Goal: Information Seeking & Learning: Learn about a topic

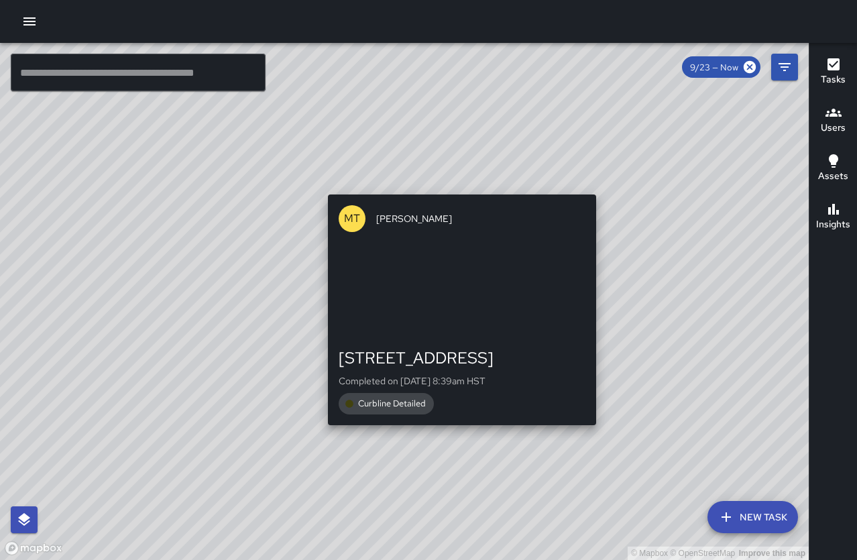
drag, startPoint x: 635, startPoint y: 330, endPoint x: 471, endPoint y: 195, distance: 212.6
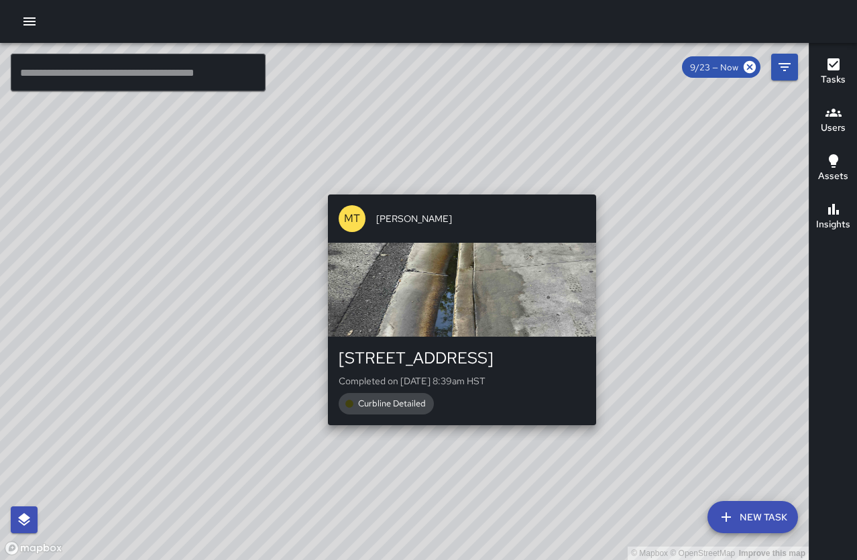
click at [471, 195] on div "© Mapbox © OpenStreetMap Improve this map MT [PERSON_NAME] [STREET_ADDRESS] Com…" at bounding box center [404, 301] width 809 height 517
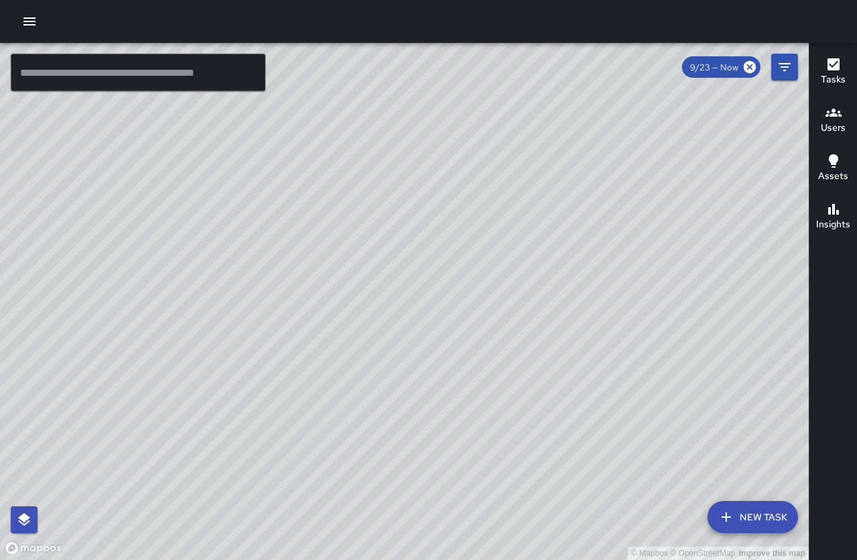
click at [375, 176] on div "© Mapbox © OpenStreetMap Improve this map" at bounding box center [404, 301] width 809 height 517
drag, startPoint x: 606, startPoint y: 305, endPoint x: 444, endPoint y: 145, distance: 228.2
click at [444, 145] on div "© Mapbox © OpenStreetMap Improve this map" at bounding box center [404, 301] width 809 height 517
drag, startPoint x: 679, startPoint y: 430, endPoint x: 623, endPoint y: 171, distance: 264.9
click at [623, 170] on div "© Mapbox © OpenStreetMap Improve this map" at bounding box center [404, 301] width 809 height 517
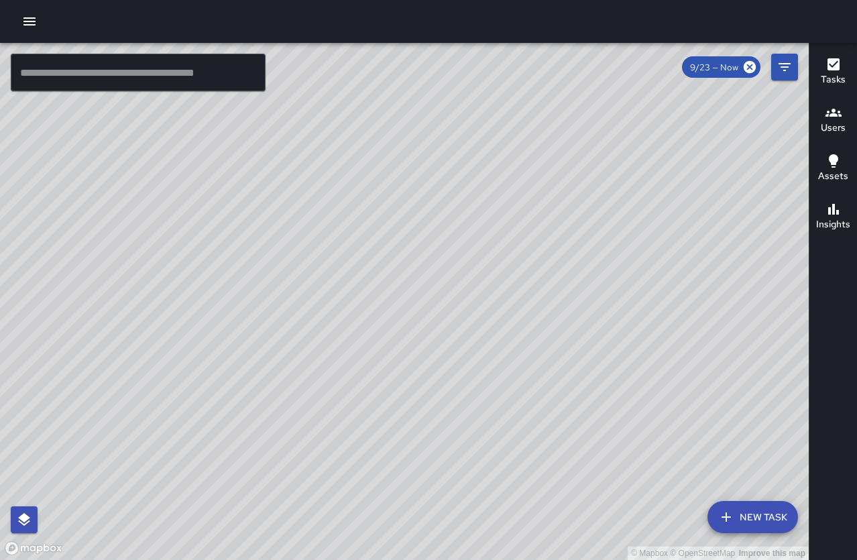
drag, startPoint x: 693, startPoint y: 326, endPoint x: 491, endPoint y: 121, distance: 287.5
click at [491, 121] on div "© Mapbox © OpenStreetMap Improve this map" at bounding box center [404, 301] width 809 height 517
drag, startPoint x: 499, startPoint y: 160, endPoint x: 539, endPoint y: 288, distance: 133.5
click at [543, 288] on div "© Mapbox © OpenStreetMap Improve this map" at bounding box center [404, 301] width 809 height 517
drag, startPoint x: 397, startPoint y: 128, endPoint x: 486, endPoint y: 274, distance: 170.8
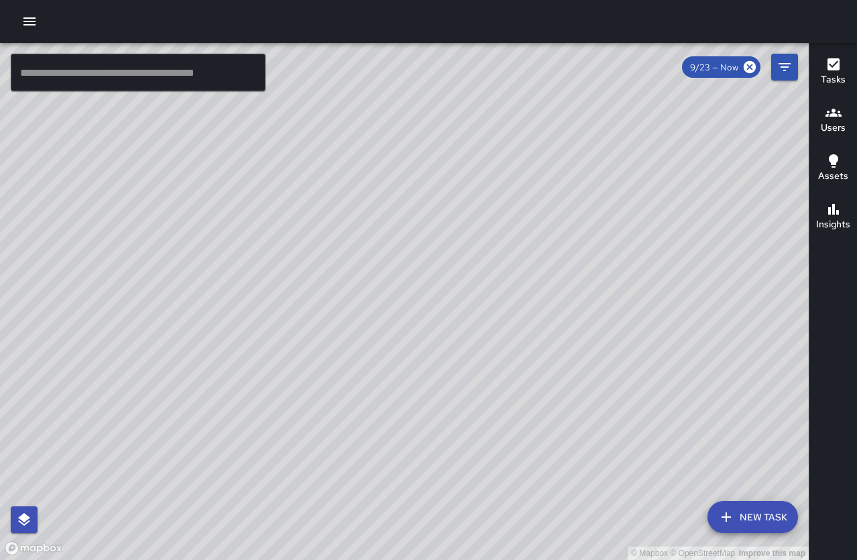
click at [486, 274] on div "© Mapbox © OpenStreetMap Improve this map" at bounding box center [404, 301] width 809 height 517
drag, startPoint x: 411, startPoint y: 196, endPoint x: 461, endPoint y: 302, distance: 117.1
click at [461, 302] on div "© Mapbox © OpenStreetMap Improve this map" at bounding box center [404, 301] width 809 height 517
drag, startPoint x: 435, startPoint y: 184, endPoint x: 443, endPoint y: 288, distance: 105.0
click at [443, 288] on div "© Mapbox © OpenStreetMap Improve this map" at bounding box center [404, 301] width 809 height 517
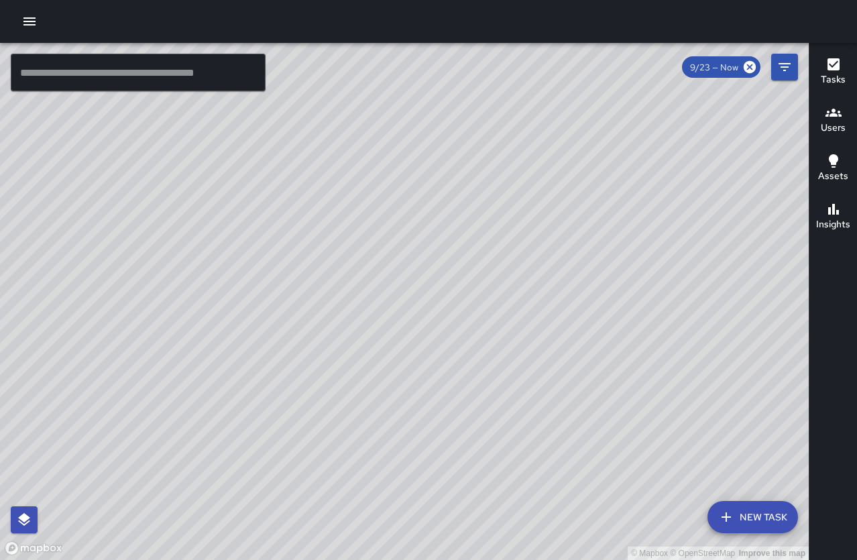
drag, startPoint x: 456, startPoint y: 256, endPoint x: 366, endPoint y: 193, distance: 108.9
click at [366, 193] on div "© Mapbox © OpenStreetMap Improve this map" at bounding box center [404, 301] width 809 height 517
drag, startPoint x: 411, startPoint y: 270, endPoint x: 403, endPoint y: 190, distance: 81.0
click at [403, 190] on div "© Mapbox © OpenStreetMap Improve this map" at bounding box center [404, 301] width 809 height 517
drag, startPoint x: 205, startPoint y: 235, endPoint x: 368, endPoint y: 418, distance: 245.6
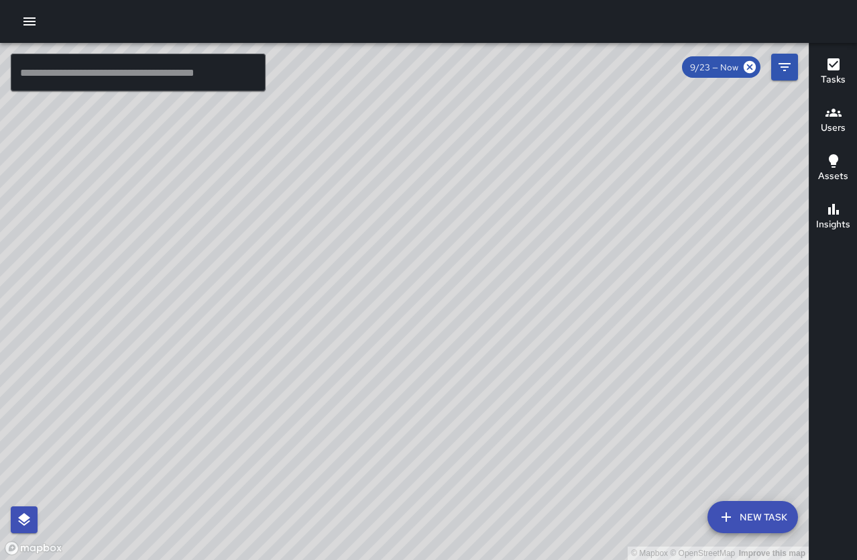
click at [378, 431] on div "© Mapbox © OpenStreetMap Improve this map" at bounding box center [404, 301] width 809 height 517
drag, startPoint x: 341, startPoint y: 307, endPoint x: 286, endPoint y: 229, distance: 95.1
click at [286, 229] on div "© Mapbox © OpenStreetMap Improve this map" at bounding box center [404, 301] width 809 height 517
click at [409, 255] on div "© Mapbox © OpenStreetMap Improve this map TN Thoren Nansen 2153 Kalākaua Avenue…" at bounding box center [404, 301] width 809 height 517
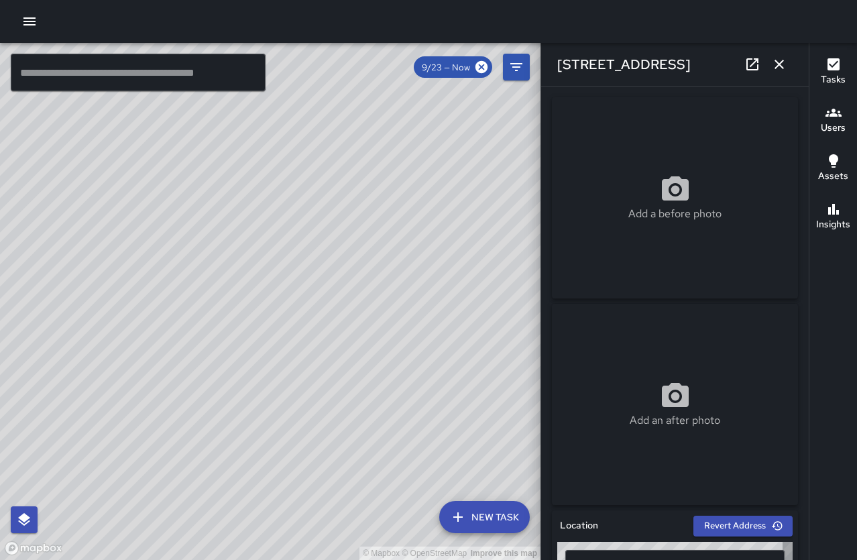
type input "**********"
click at [778, 63] on icon "button" at bounding box center [779, 64] width 9 height 9
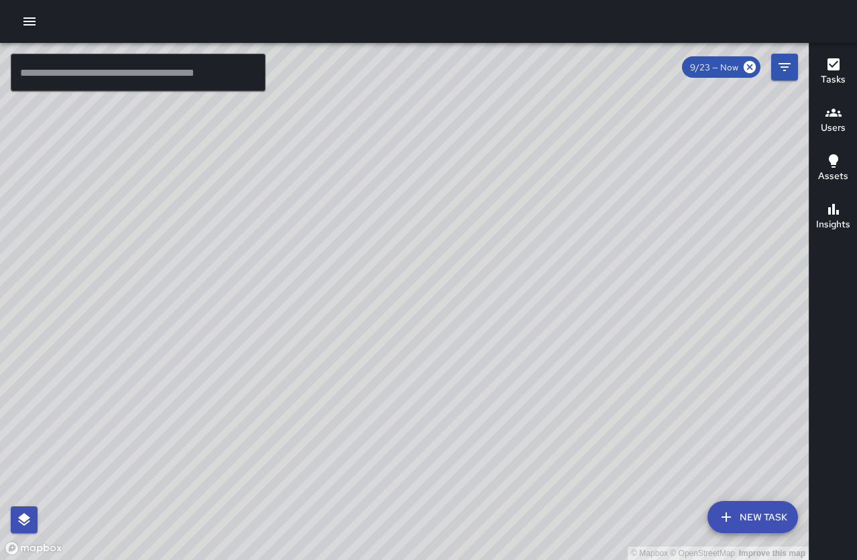
drag, startPoint x: 619, startPoint y: 354, endPoint x: 392, endPoint y: 28, distance: 397.7
click at [392, 28] on div "© Mapbox © OpenStreetMap Improve this map ​ New Task 9/23 — Now Map Layers Task…" at bounding box center [428, 280] width 857 height 560
drag, startPoint x: 379, startPoint y: 56, endPoint x: 431, endPoint y: 219, distance: 171.0
click at [438, 213] on div "© Mapbox © OpenStreetMap Improve this map" at bounding box center [404, 301] width 809 height 517
drag, startPoint x: 568, startPoint y: 322, endPoint x: 512, endPoint y: 239, distance: 100.1
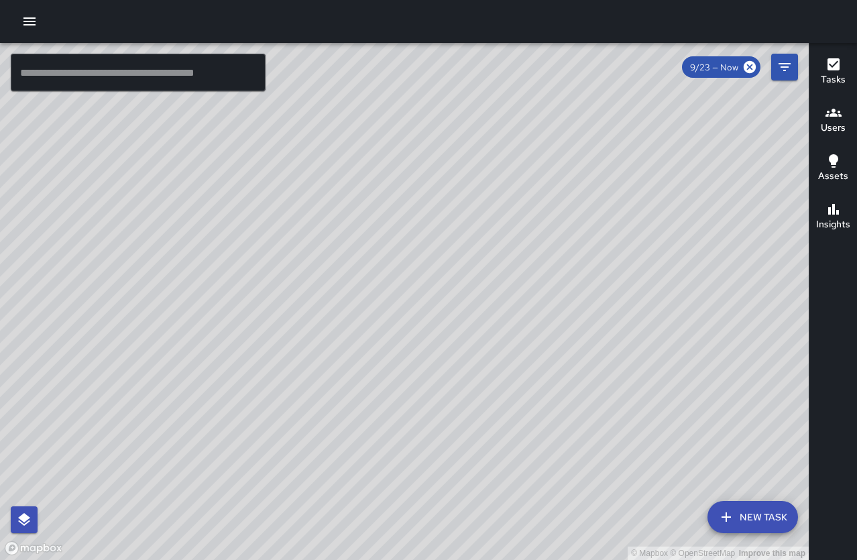
click at [512, 239] on div "© Mapbox © OpenStreetMap Improve this map" at bounding box center [404, 301] width 809 height 517
drag, startPoint x: 676, startPoint y: 362, endPoint x: 602, endPoint y: 284, distance: 107.3
click at [602, 284] on div "© Mapbox © OpenStreetMap Improve this map" at bounding box center [404, 301] width 809 height 517
drag, startPoint x: 396, startPoint y: 189, endPoint x: 423, endPoint y: 329, distance: 142.2
click at [424, 329] on div "© Mapbox © OpenStreetMap Improve this map" at bounding box center [404, 301] width 809 height 517
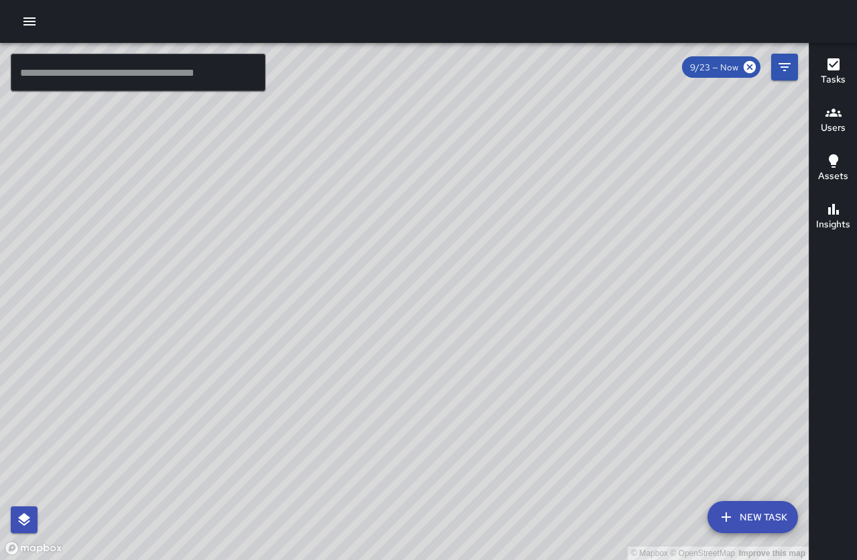
drag, startPoint x: 372, startPoint y: 219, endPoint x: 386, endPoint y: 260, distance: 43.3
click at [391, 273] on div "© Mapbox © OpenStreetMap Improve this map" at bounding box center [404, 301] width 809 height 517
drag, startPoint x: 384, startPoint y: 219, endPoint x: 373, endPoint y: 349, distance: 130.0
click at [379, 350] on div "© Mapbox © OpenStreetMap Improve this map" at bounding box center [404, 301] width 809 height 517
drag, startPoint x: 388, startPoint y: 286, endPoint x: 390, endPoint y: 341, distance: 55.1
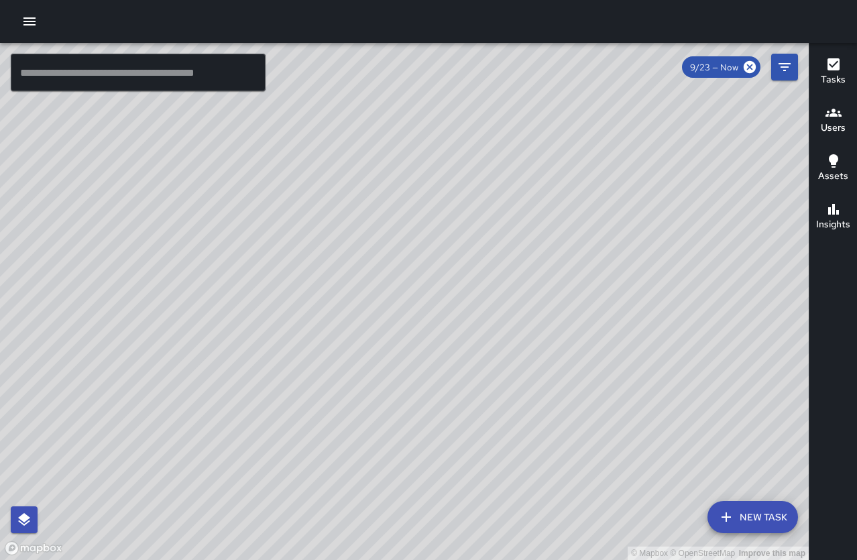
click at [390, 341] on div "© Mapbox © OpenStreetMap Improve this map" at bounding box center [404, 301] width 809 height 517
drag, startPoint x: 443, startPoint y: 285, endPoint x: 435, endPoint y: 395, distance: 110.4
click at [435, 395] on div "© Mapbox © OpenStreetMap Improve this map" at bounding box center [404, 301] width 809 height 517
drag, startPoint x: 448, startPoint y: 381, endPoint x: 508, endPoint y: 271, distance: 125.2
click at [508, 271] on div "© Mapbox © OpenStreetMap Improve this map" at bounding box center [404, 301] width 809 height 517
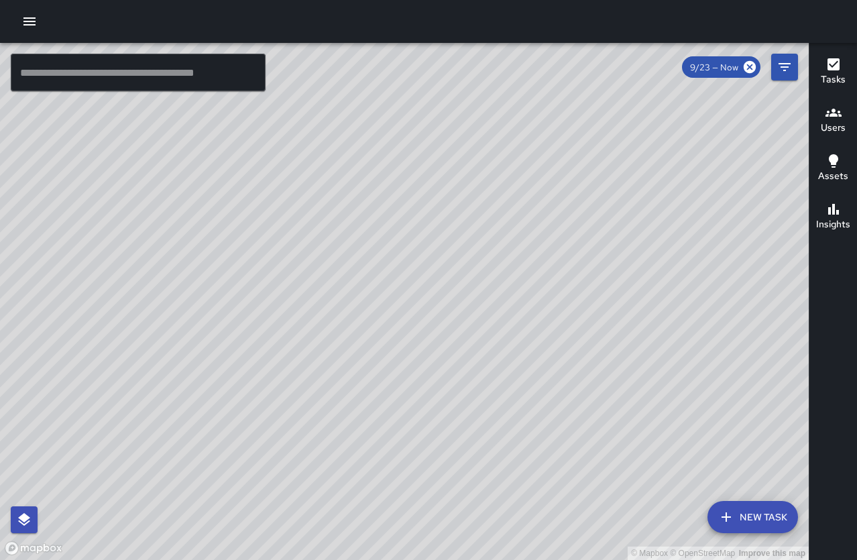
drag, startPoint x: 731, startPoint y: 511, endPoint x: 631, endPoint y: 366, distance: 176.0
click at [631, 366] on div "© Mapbox © OpenStreetMap Improve this map ​ New Task 9/23 — Now Map Layers Task…" at bounding box center [404, 301] width 809 height 517
drag, startPoint x: 664, startPoint y: 414, endPoint x: 504, endPoint y: 233, distance: 241.4
click at [504, 203] on div "© Mapbox © OpenStreetMap Improve this map" at bounding box center [404, 301] width 809 height 517
drag, startPoint x: 525, startPoint y: 311, endPoint x: 553, endPoint y: 375, distance: 69.7
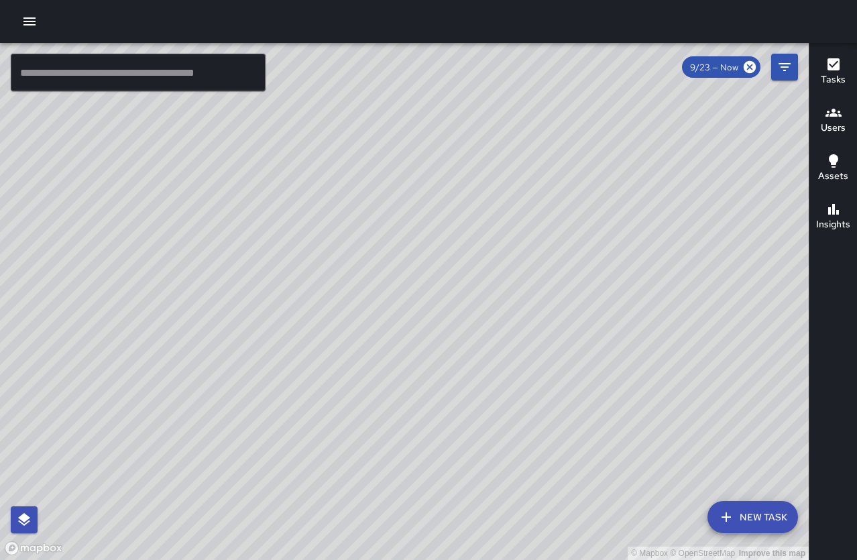
click at [572, 397] on div "© Mapbox © OpenStreetMap Improve this map" at bounding box center [404, 301] width 809 height 517
drag, startPoint x: 560, startPoint y: 354, endPoint x: 507, endPoint y: 261, distance: 106.3
click at [507, 261] on div "© Mapbox © OpenStreetMap Improve this map" at bounding box center [404, 301] width 809 height 517
drag, startPoint x: 503, startPoint y: 280, endPoint x: 558, endPoint y: 435, distance: 165.1
click at [564, 433] on div "© Mapbox © OpenStreetMap Improve this map" at bounding box center [404, 301] width 809 height 517
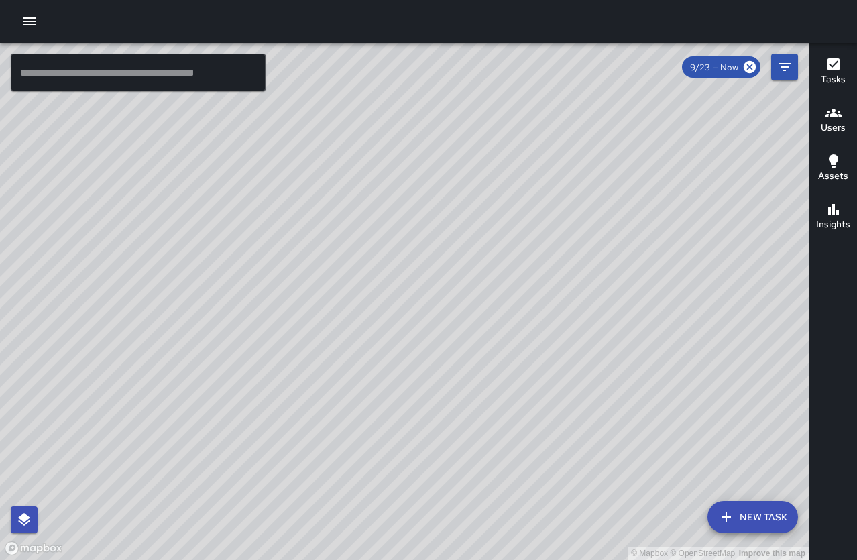
drag, startPoint x: 462, startPoint y: 344, endPoint x: 447, endPoint y: 312, distance: 35.4
click at [539, 396] on div "© Mapbox © OpenStreetMap Improve this map" at bounding box center [404, 301] width 809 height 517
drag, startPoint x: 618, startPoint y: 415, endPoint x: 337, endPoint y: 135, distance: 396.1
click at [337, 135] on div "© Mapbox © OpenStreetMap Improve this map" at bounding box center [404, 301] width 809 height 517
drag, startPoint x: 447, startPoint y: 293, endPoint x: 378, endPoint y: 135, distance: 172.8
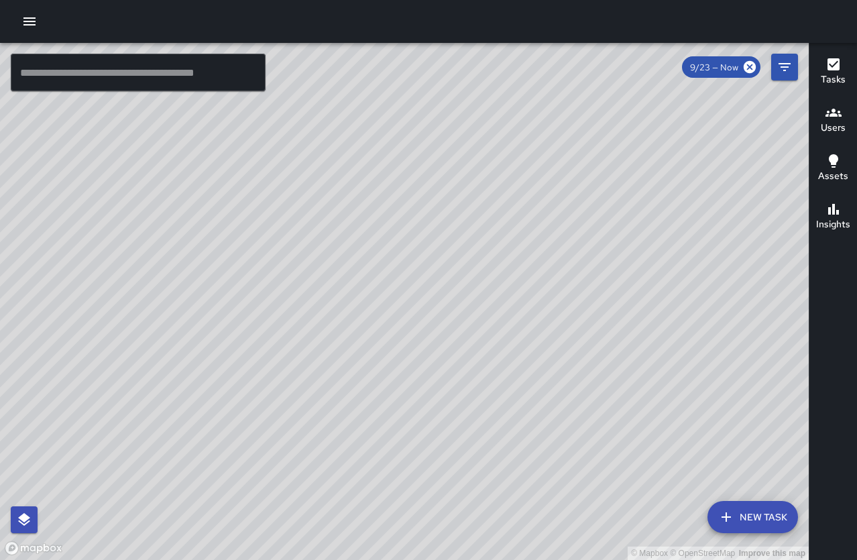
click at [367, 95] on div "© Mapbox © OpenStreetMap Improve this map" at bounding box center [404, 301] width 809 height 517
drag, startPoint x: 478, startPoint y: 294, endPoint x: 317, endPoint y: 115, distance: 240.9
click at [319, 116] on div "© Mapbox © OpenStreetMap Improve this map" at bounding box center [404, 301] width 809 height 517
drag, startPoint x: 360, startPoint y: 276, endPoint x: 354, endPoint y: 124, distance: 151.7
click at [355, 111] on div "© Mapbox © OpenStreetMap Improve this map" at bounding box center [404, 301] width 809 height 517
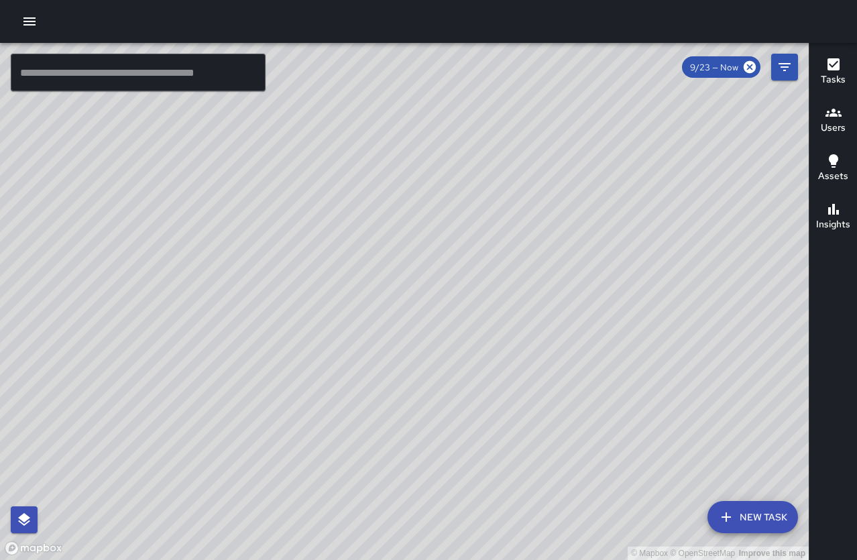
drag, startPoint x: 406, startPoint y: 253, endPoint x: 311, endPoint y: 364, distance: 146.0
click at [312, 366] on div "© Mapbox © OpenStreetMap Improve this map" at bounding box center [404, 301] width 809 height 517
drag, startPoint x: 331, startPoint y: 253, endPoint x: 407, endPoint y: 333, distance: 110.6
click at [429, 374] on div "© Mapbox © OpenStreetMap Improve this map" at bounding box center [404, 301] width 809 height 517
drag, startPoint x: 328, startPoint y: 189, endPoint x: 472, endPoint y: 404, distance: 258.6
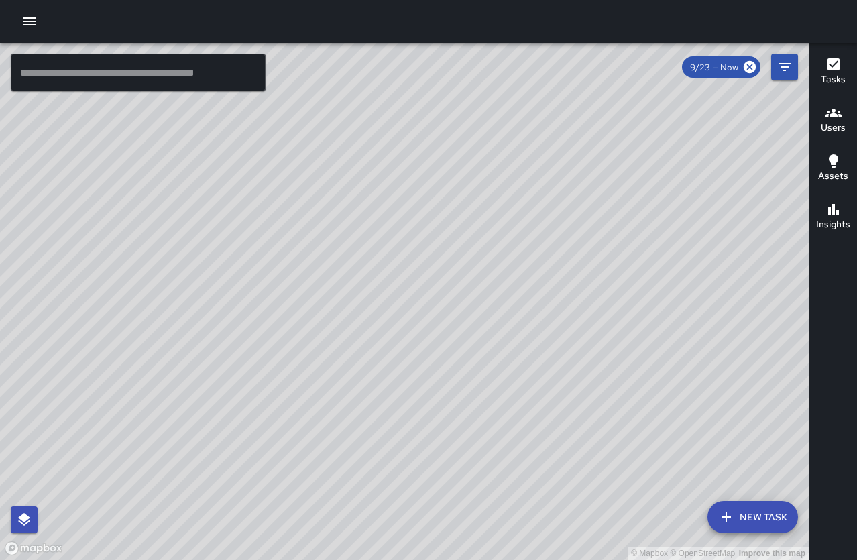
click at [472, 404] on div "© Mapbox © OpenStreetMap Improve this map" at bounding box center [404, 301] width 809 height 517
drag, startPoint x: 340, startPoint y: 216, endPoint x: 401, endPoint y: 354, distance: 150.2
click at [401, 354] on div "© Mapbox © OpenStreetMap Improve this map" at bounding box center [404, 301] width 809 height 517
drag, startPoint x: 249, startPoint y: 180, endPoint x: 352, endPoint y: 290, distance: 151.4
click at [353, 290] on div "© Mapbox © OpenStreetMap Improve this map" at bounding box center [404, 301] width 809 height 517
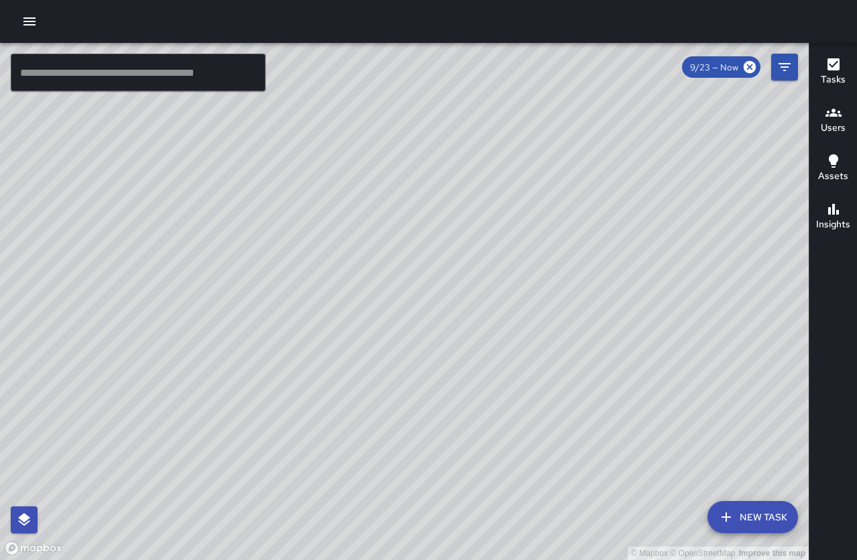
drag, startPoint x: 343, startPoint y: 225, endPoint x: 398, endPoint y: 339, distance: 126.6
click at [398, 339] on div "© Mapbox © OpenStreetMap Improve this map" at bounding box center [404, 301] width 809 height 517
drag, startPoint x: 539, startPoint y: 342, endPoint x: 367, endPoint y: 157, distance: 253.0
click at [370, 158] on div "© Mapbox © OpenStreetMap Improve this map" at bounding box center [404, 301] width 809 height 517
drag, startPoint x: 482, startPoint y: 314, endPoint x: 435, endPoint y: 260, distance: 71.8
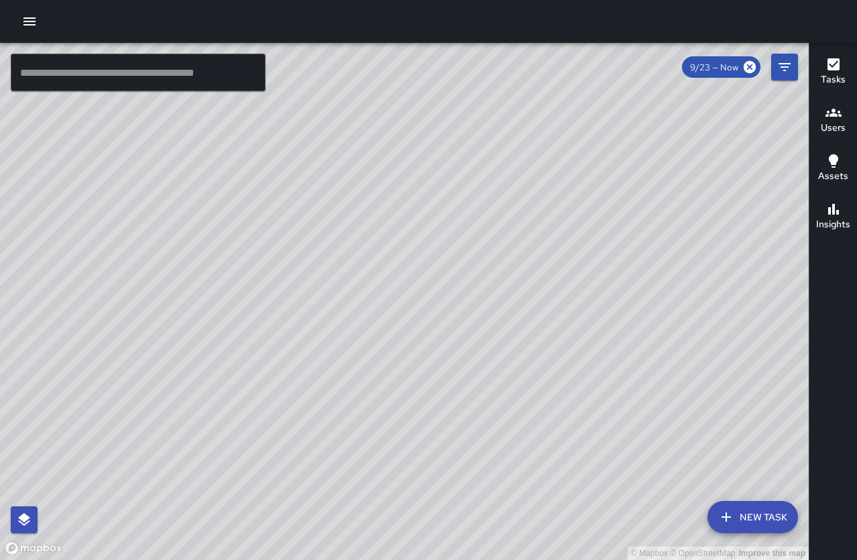
click at [440, 256] on div "© Mapbox © OpenStreetMap Improve this map" at bounding box center [404, 301] width 809 height 517
click at [305, 167] on div "© Mapbox © OpenStreetMap Improve this map" at bounding box center [404, 301] width 809 height 517
drag, startPoint x: 285, startPoint y: 114, endPoint x: 303, endPoint y: 221, distance: 108.8
click at [346, 209] on div "© Mapbox © OpenStreetMap Improve this map" at bounding box center [404, 301] width 809 height 517
drag, startPoint x: 174, startPoint y: 182, endPoint x: 359, endPoint y: 217, distance: 187.8
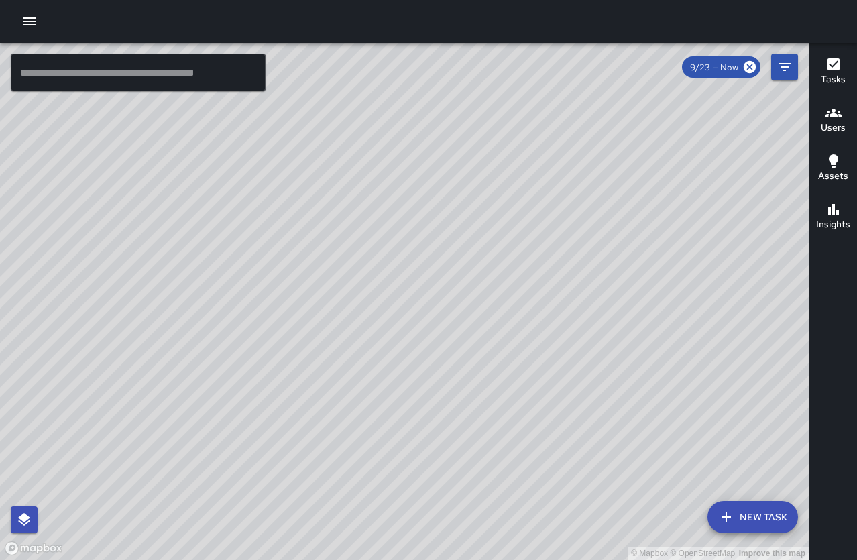
click at [359, 217] on div "© Mapbox © OpenStreetMap Improve this map" at bounding box center [404, 301] width 809 height 517
drag, startPoint x: 289, startPoint y: 244, endPoint x: 220, endPoint y: 250, distance: 69.4
click at [299, 333] on div "© Mapbox © OpenStreetMap Improve this map" at bounding box center [404, 301] width 809 height 517
drag, startPoint x: 208, startPoint y: 213, endPoint x: 282, endPoint y: 323, distance: 133.4
click at [282, 323] on div "© Mapbox © OpenStreetMap Improve this map" at bounding box center [404, 301] width 809 height 517
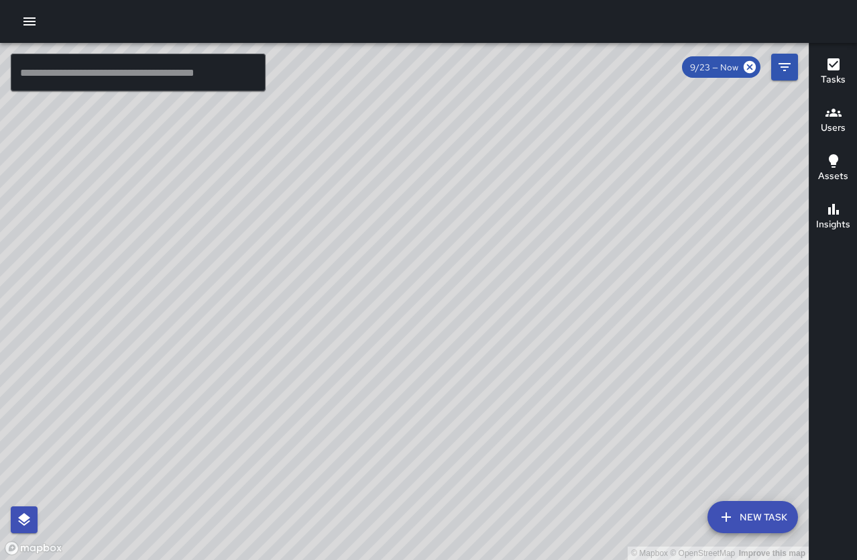
drag, startPoint x: 297, startPoint y: 314, endPoint x: 175, endPoint y: 222, distance: 152.8
click at [178, 221] on div "© Mapbox © OpenStreetMap Improve this map" at bounding box center [404, 301] width 809 height 517
drag, startPoint x: 239, startPoint y: 225, endPoint x: 557, endPoint y: 382, distance: 354.9
click at [557, 382] on div "© Mapbox © OpenStreetMap Improve this map" at bounding box center [404, 301] width 809 height 517
drag, startPoint x: 600, startPoint y: 344, endPoint x: 542, endPoint y: 322, distance: 62.4
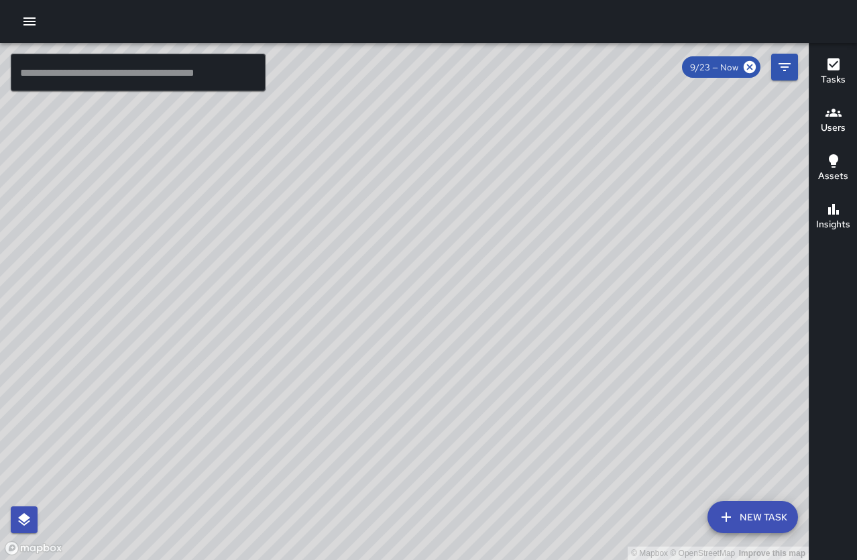
click at [542, 322] on div "© Mapbox © OpenStreetMap Improve this map" at bounding box center [404, 301] width 809 height 517
click at [30, 24] on icon "button" at bounding box center [29, 21] width 12 height 8
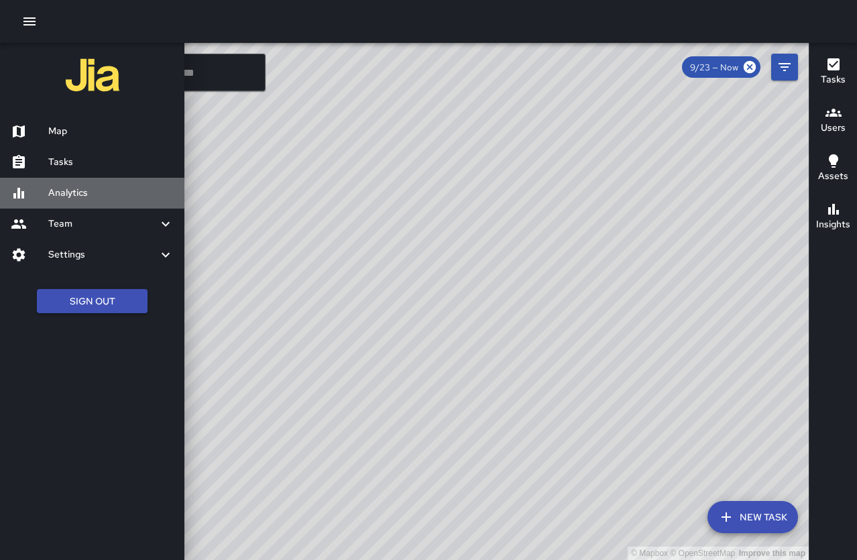
click at [81, 194] on h6 "Analytics" at bounding box center [110, 193] width 125 height 15
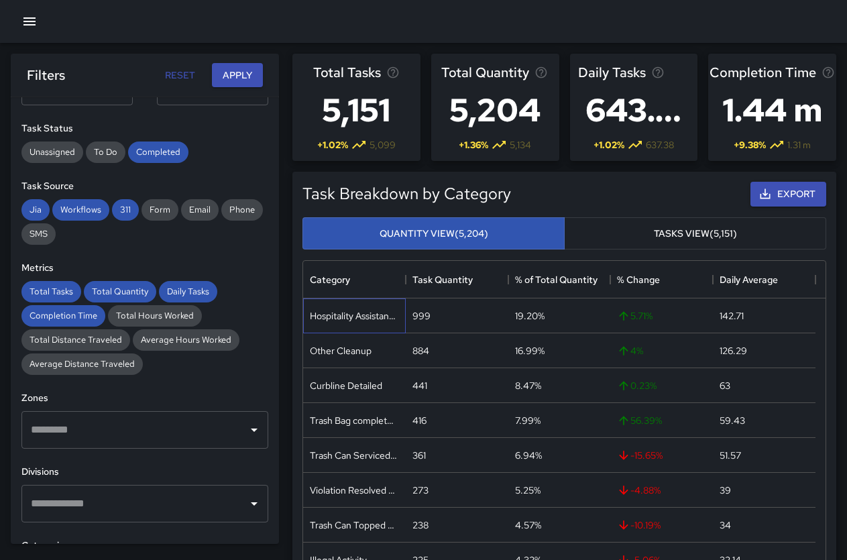
click at [382, 324] on div "Hospitality Assistance" at bounding box center [354, 316] width 103 height 35
click at [415, 315] on div "999" at bounding box center [422, 315] width 18 height 13
click at [534, 316] on div "19.20%" at bounding box center [530, 315] width 30 height 13
click at [636, 309] on span "5.71 %" at bounding box center [635, 315] width 36 height 13
click at [81, 362] on span "Average Distance Traveled" at bounding box center [81, 363] width 121 height 11
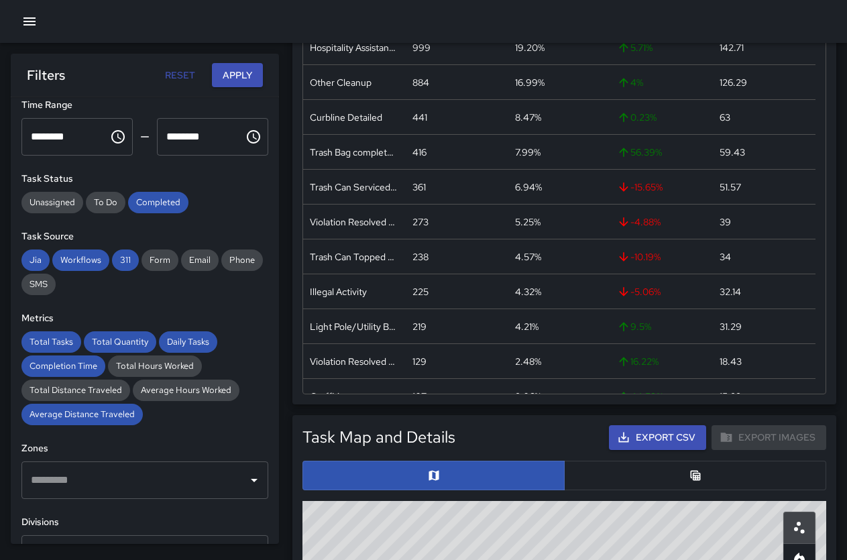
scroll to position [83, 0]
click at [111, 416] on span "Average Distance Traveled" at bounding box center [81, 414] width 121 height 11
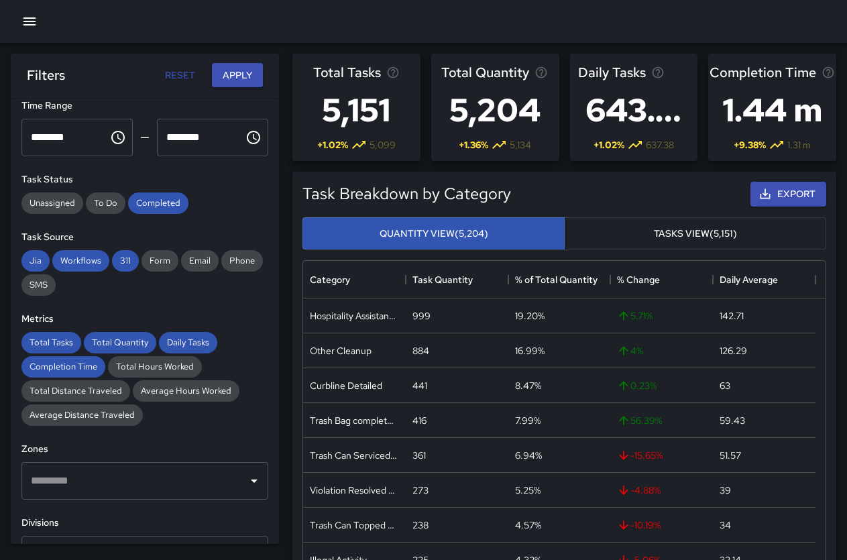
click at [183, 75] on button "Reset" at bounding box center [179, 75] width 43 height 25
drag, startPoint x: 816, startPoint y: 117, endPoint x: 745, endPoint y: 147, distance: 76.6
click at [745, 147] on div "Completion Time 1.44 m + 9.38 % 1.31 m" at bounding box center [772, 107] width 128 height 107
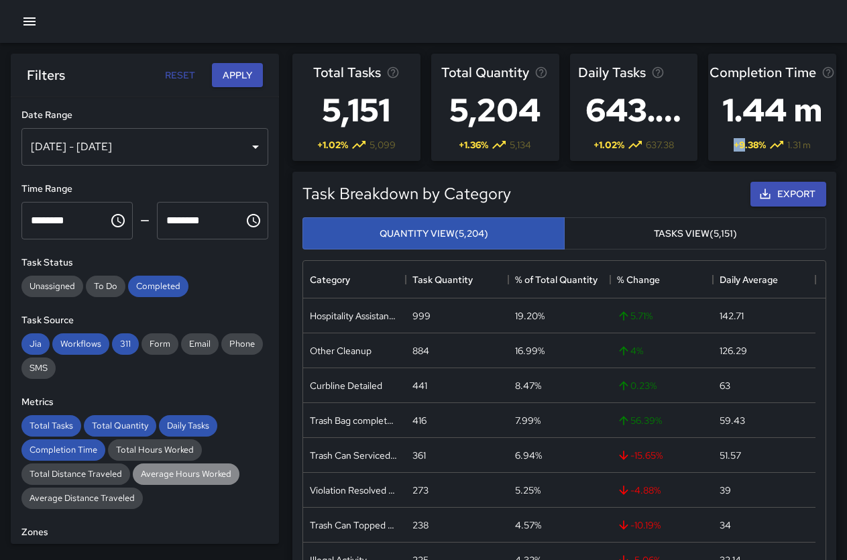
click at [183, 469] on span "Average Hours Worked" at bounding box center [186, 473] width 107 height 11
click at [238, 69] on button "Apply" at bounding box center [237, 75] width 51 height 25
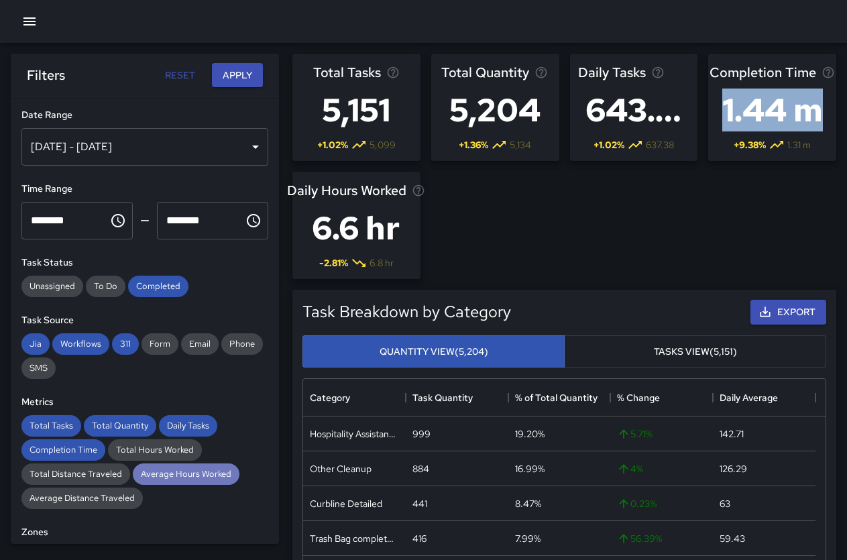
click at [207, 478] on span "Average Hours Worked" at bounding box center [186, 473] width 107 height 11
click at [94, 447] on span "Completion Time" at bounding box center [63, 449] width 84 height 11
click at [180, 473] on span "Average Hours Worked" at bounding box center [186, 473] width 107 height 11
click at [63, 417] on div "Total Tasks" at bounding box center [51, 425] width 60 height 21
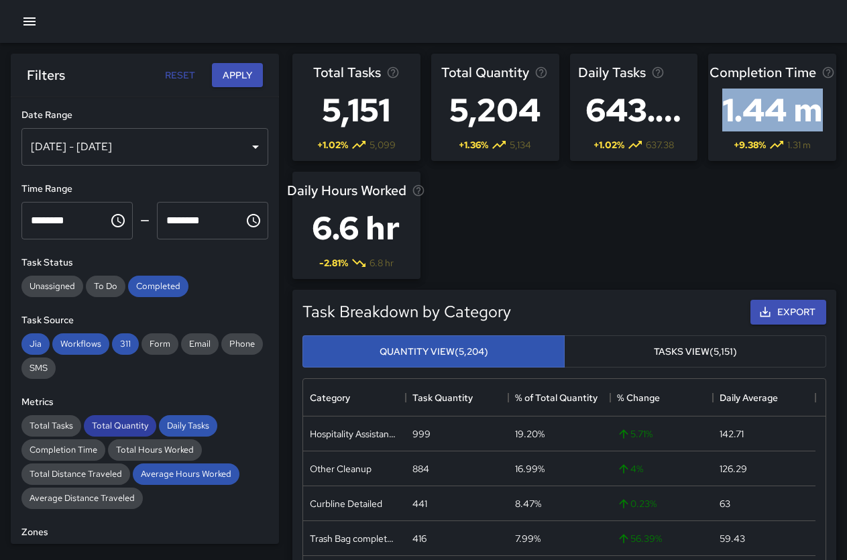
click at [131, 425] on span "Total Quantity" at bounding box center [120, 425] width 72 height 11
click at [186, 426] on span "Daily Tasks" at bounding box center [188, 425] width 58 height 11
click at [238, 69] on button "Apply" at bounding box center [237, 75] width 51 height 25
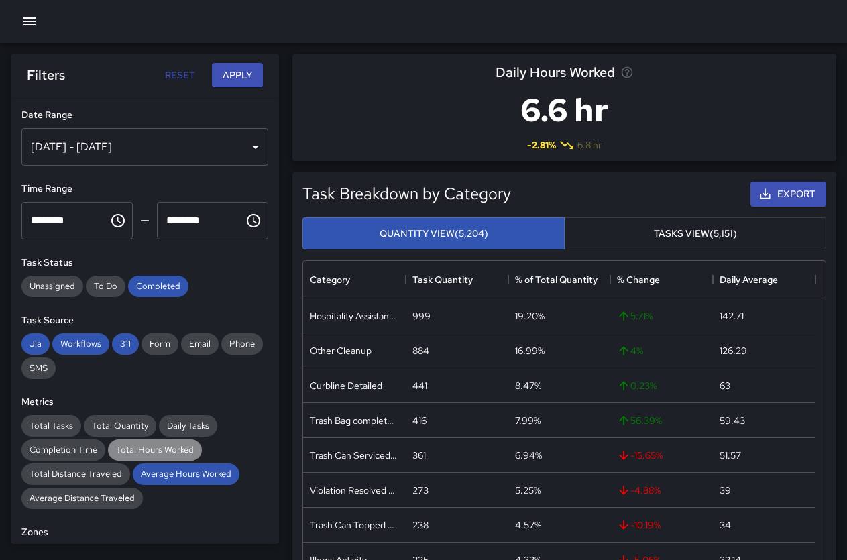
click at [189, 450] on span "Total Hours Worked" at bounding box center [155, 449] width 94 height 11
click at [193, 466] on div "Average Hours Worked" at bounding box center [186, 474] width 107 height 21
click at [244, 68] on button "Apply" at bounding box center [237, 75] width 51 height 25
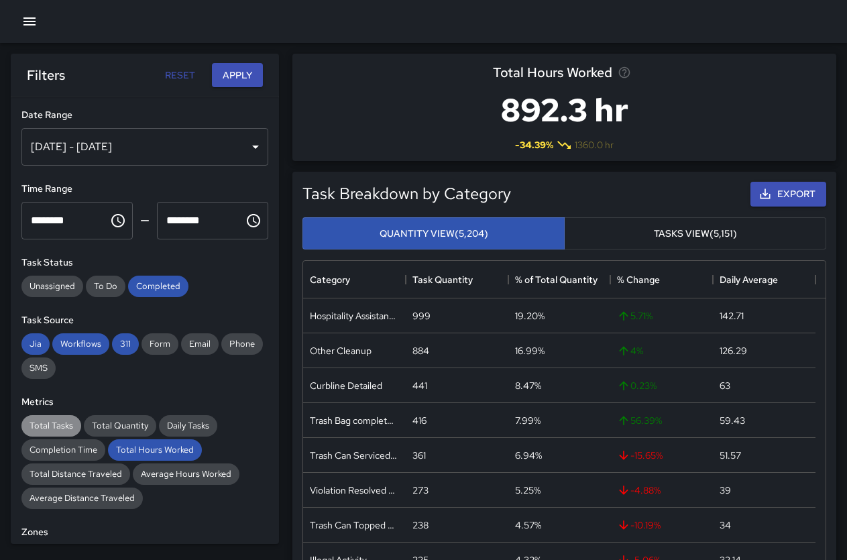
click at [67, 427] on span "Total Tasks" at bounding box center [51, 425] width 60 height 11
drag, startPoint x: 109, startPoint y: 421, endPoint x: 121, endPoint y: 422, distance: 12.8
click at [112, 421] on span "Total Quantity" at bounding box center [120, 425] width 72 height 11
drag, startPoint x: 186, startPoint y: 423, endPoint x: 175, endPoint y: 422, distance: 10.8
click at [186, 422] on span "Daily Tasks" at bounding box center [188, 425] width 58 height 11
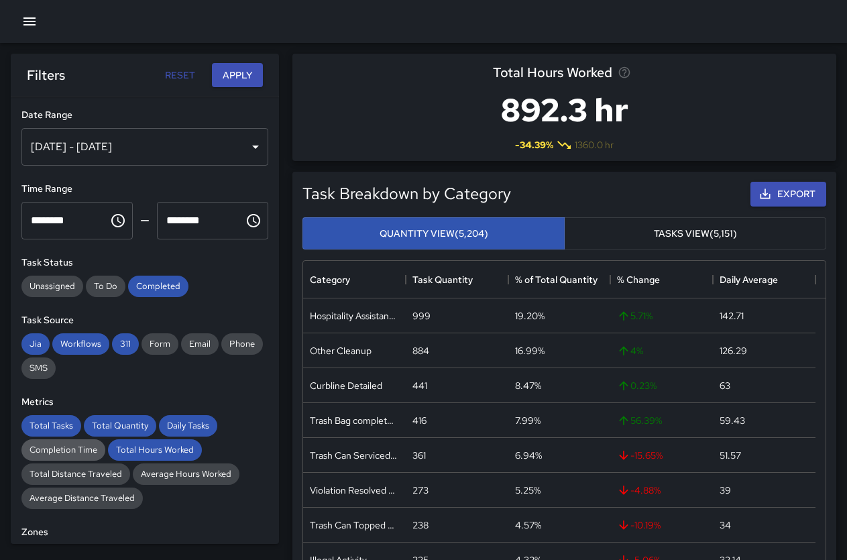
click at [65, 443] on div "Completion Time" at bounding box center [63, 449] width 84 height 21
drag, startPoint x: 242, startPoint y: 74, endPoint x: 248, endPoint y: 73, distance: 6.8
click at [248, 73] on button "Apply" at bounding box center [237, 75] width 51 height 25
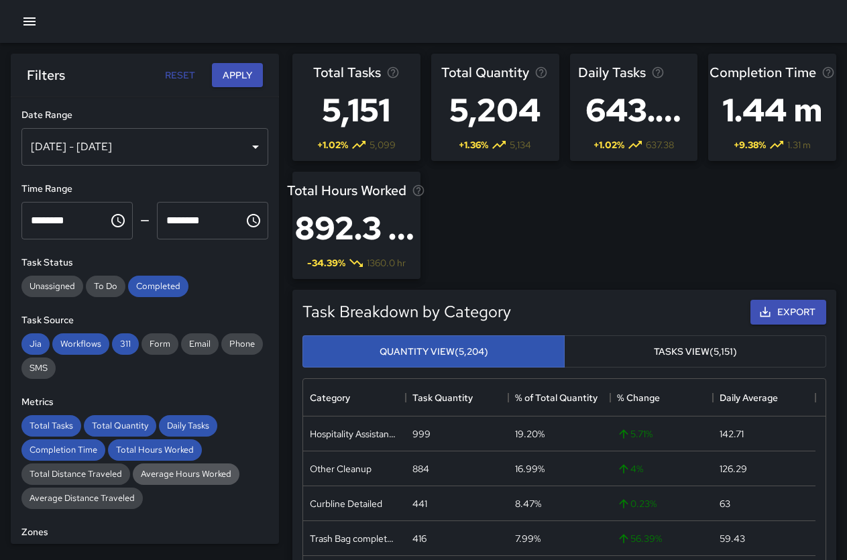
click at [161, 468] on div "Average Hours Worked" at bounding box center [186, 474] width 107 height 21
click at [239, 72] on button "Apply" at bounding box center [237, 75] width 51 height 25
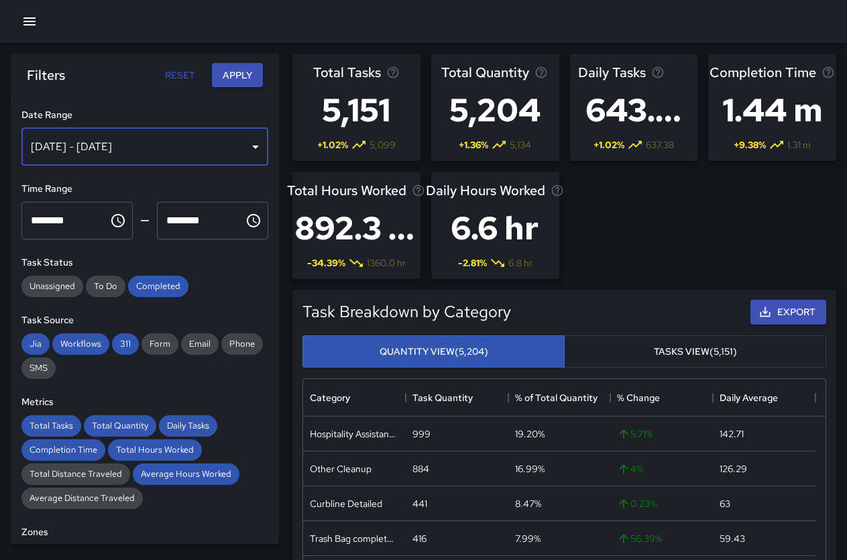
click at [249, 140] on div "Sep 17, 2025 - Sep 23, 2025" at bounding box center [144, 147] width 247 height 38
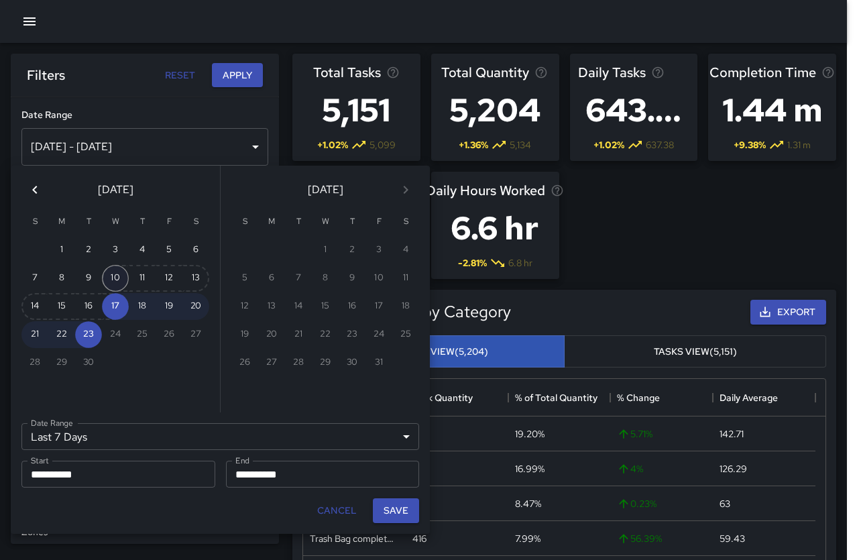
click at [113, 272] on button "10" at bounding box center [115, 278] width 27 height 27
type input "******"
type input "**********"
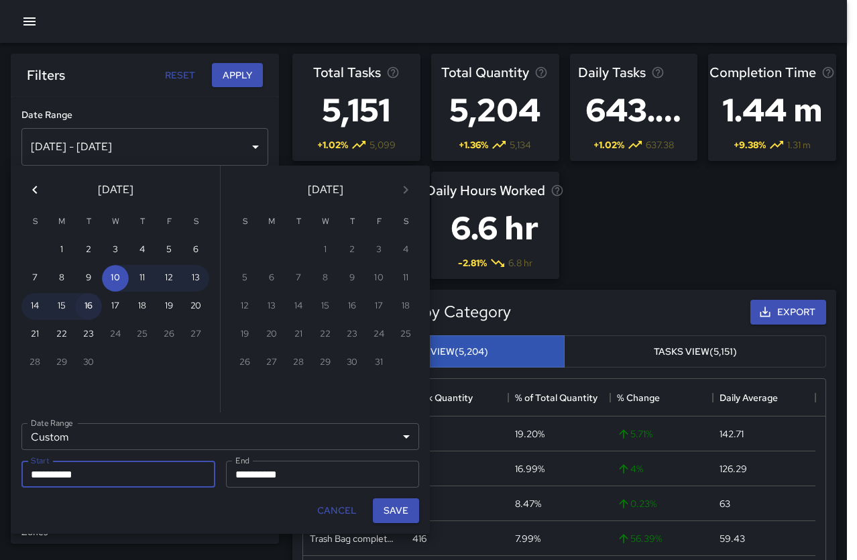
type input "**********"
click at [95, 311] on button "16" at bounding box center [88, 306] width 27 height 27
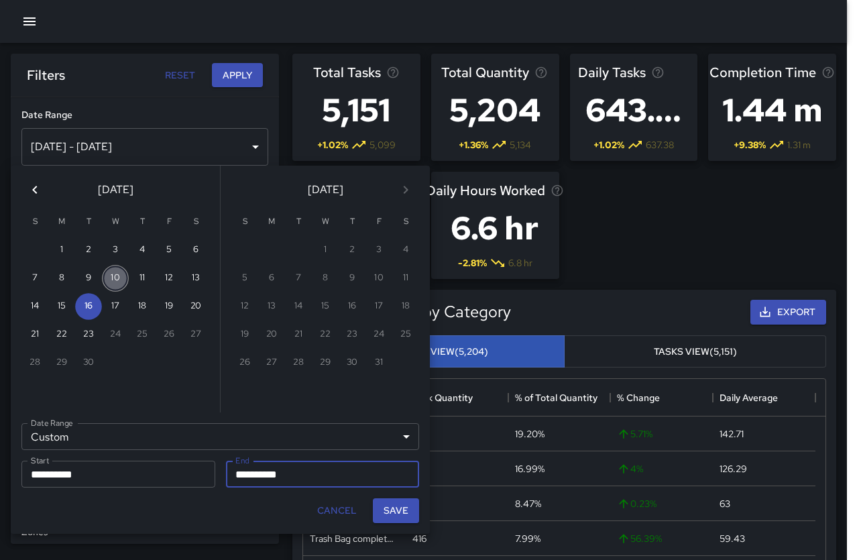
click at [117, 268] on button "10" at bounding box center [115, 278] width 27 height 27
type input "**********"
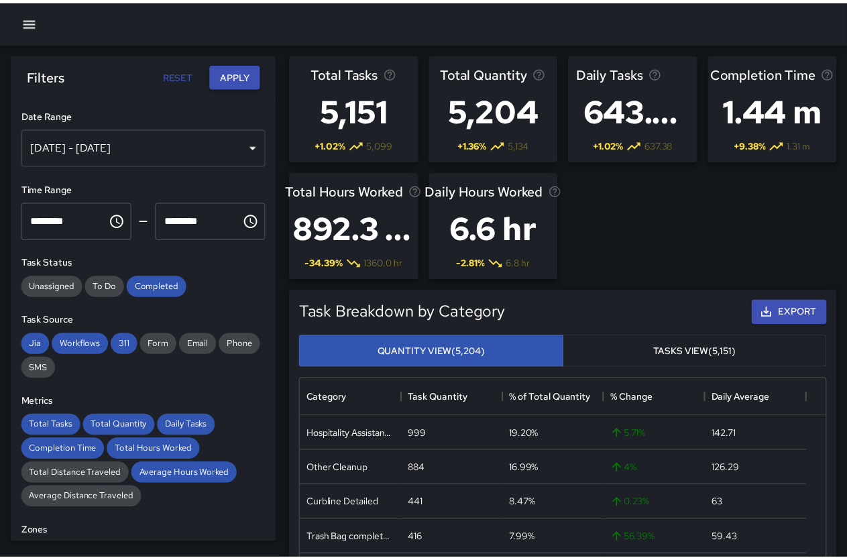
scroll to position [11, 11]
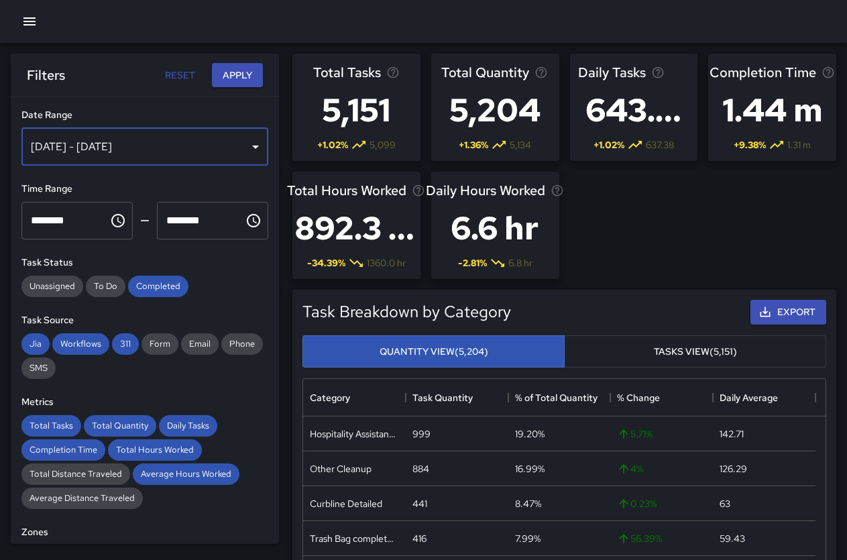
click at [225, 136] on div "Sep 17, 2025 - Sep 23, 2025" at bounding box center [144, 147] width 247 height 38
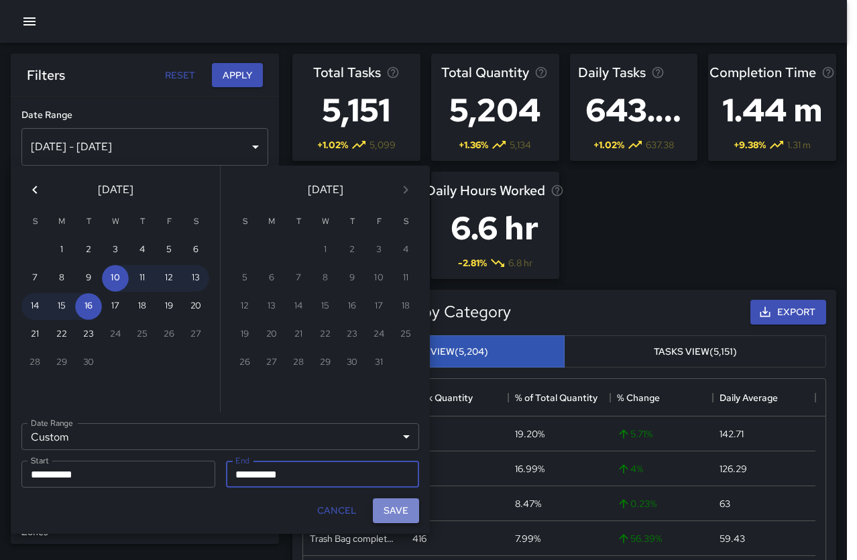
click at [397, 513] on button "Save" at bounding box center [396, 510] width 46 height 25
type input "**********"
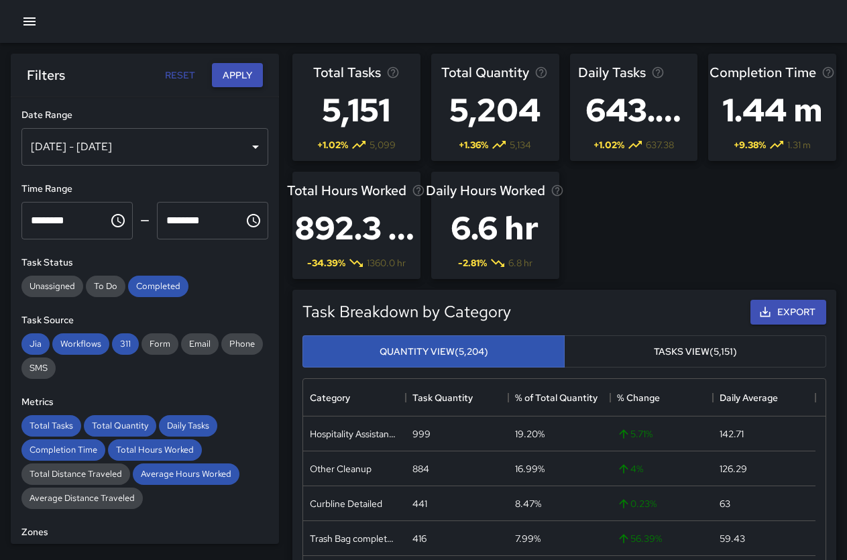
drag, startPoint x: 240, startPoint y: 70, endPoint x: 254, endPoint y: 76, distance: 15.0
click at [254, 75] on button "Apply" at bounding box center [237, 75] width 51 height 25
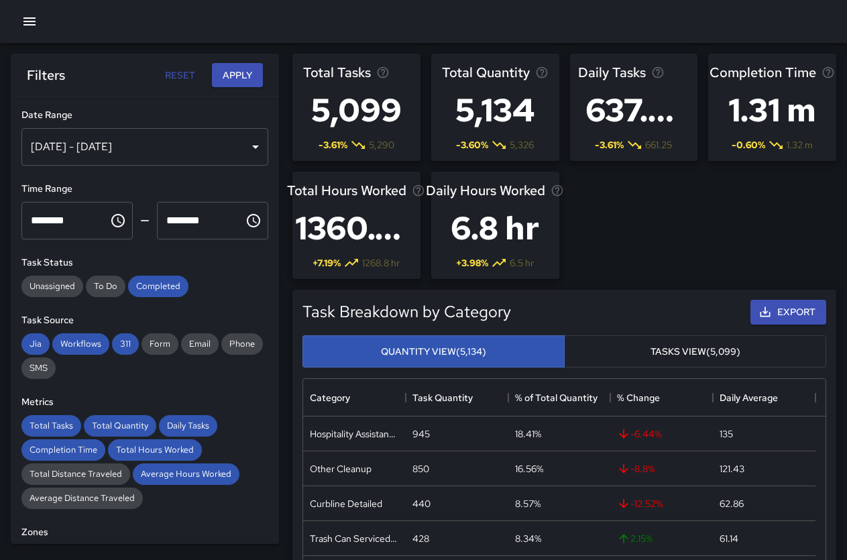
click at [242, 142] on div "Sep 10, 2025 - Sep 16, 2025" at bounding box center [144, 147] width 247 height 38
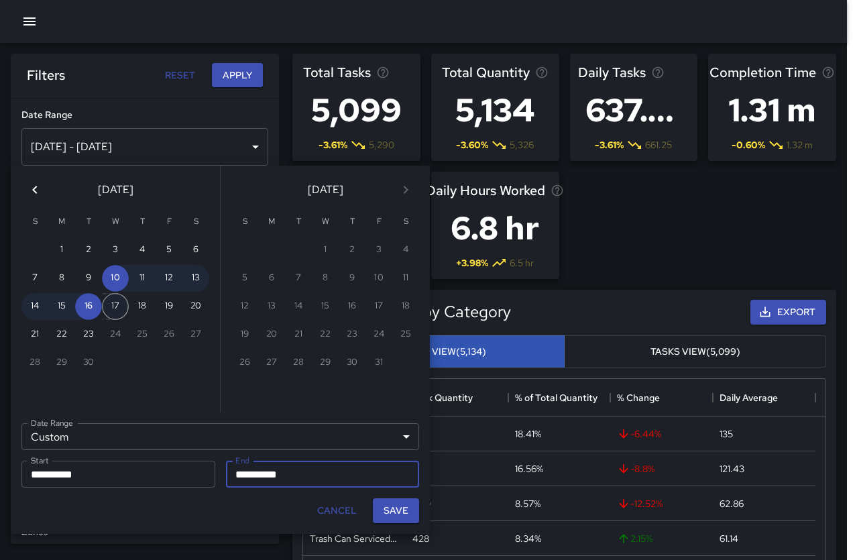
click at [119, 306] on button "17" at bounding box center [115, 306] width 27 height 27
type input "**********"
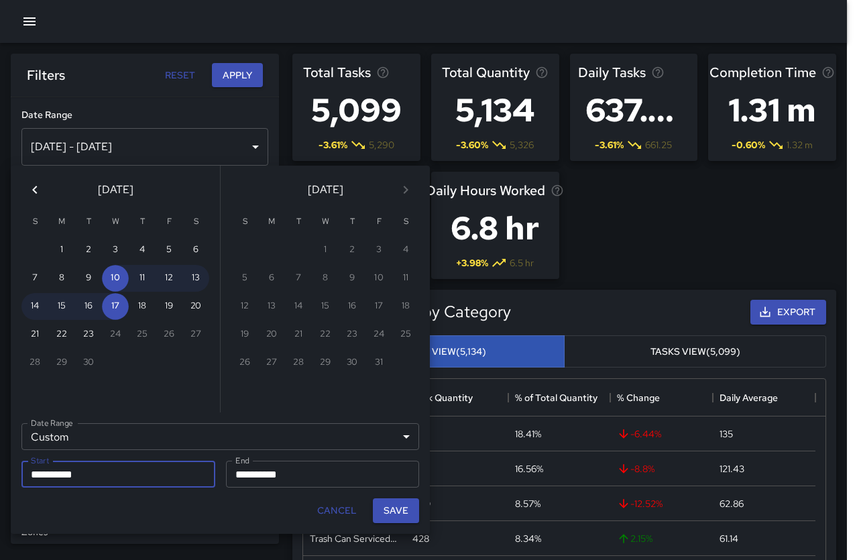
click at [115, 329] on div "24" at bounding box center [115, 334] width 27 height 27
click at [93, 333] on button "23" at bounding box center [88, 334] width 27 height 27
type input "**********"
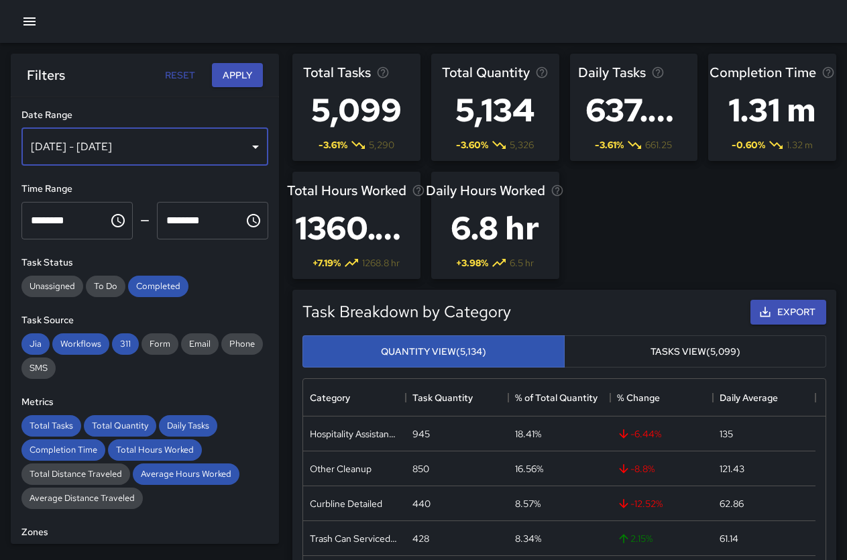
click at [248, 142] on div "Sep 10, 2025 - Sep 16, 2025" at bounding box center [144, 147] width 247 height 38
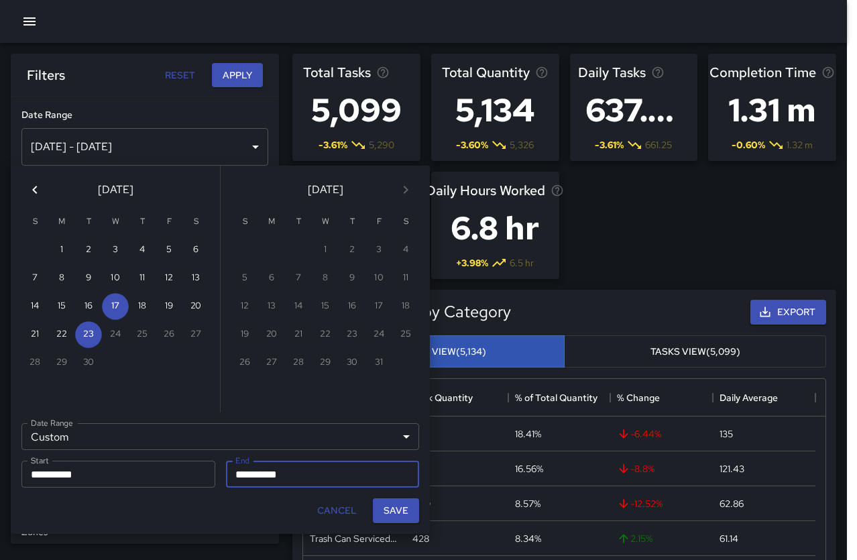
click at [392, 503] on button "Save" at bounding box center [396, 510] width 46 height 25
type input "**********"
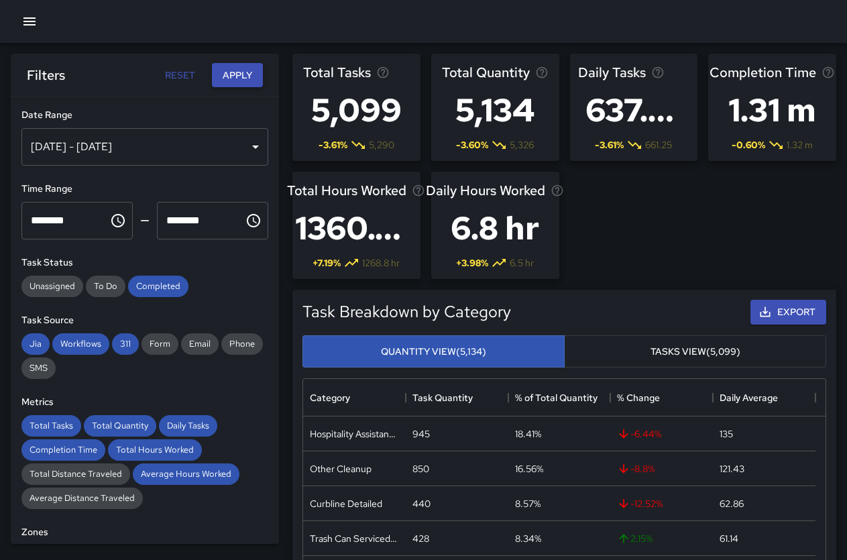
click at [246, 74] on button "Apply" at bounding box center [237, 75] width 51 height 25
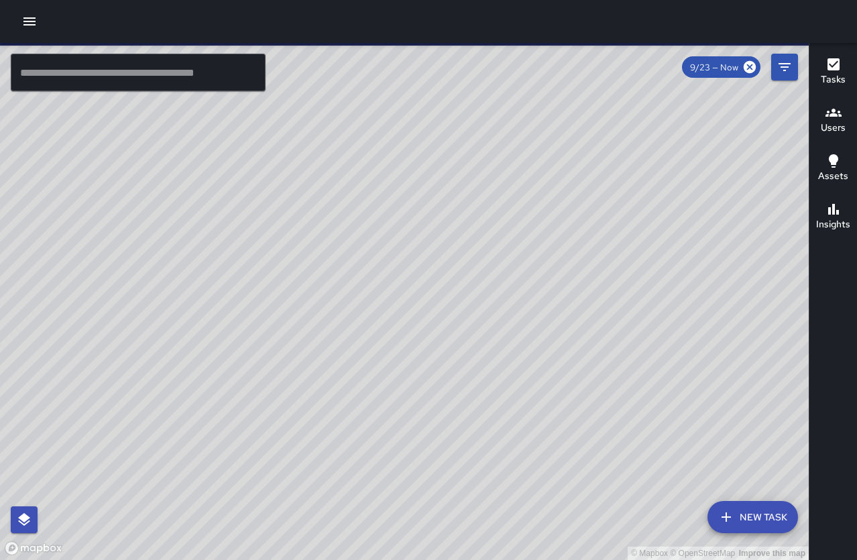
drag, startPoint x: 409, startPoint y: 196, endPoint x: 352, endPoint y: 236, distance: 69.8
click at [352, 236] on div "© Mapbox © OpenStreetMap Improve this map" at bounding box center [404, 301] width 809 height 517
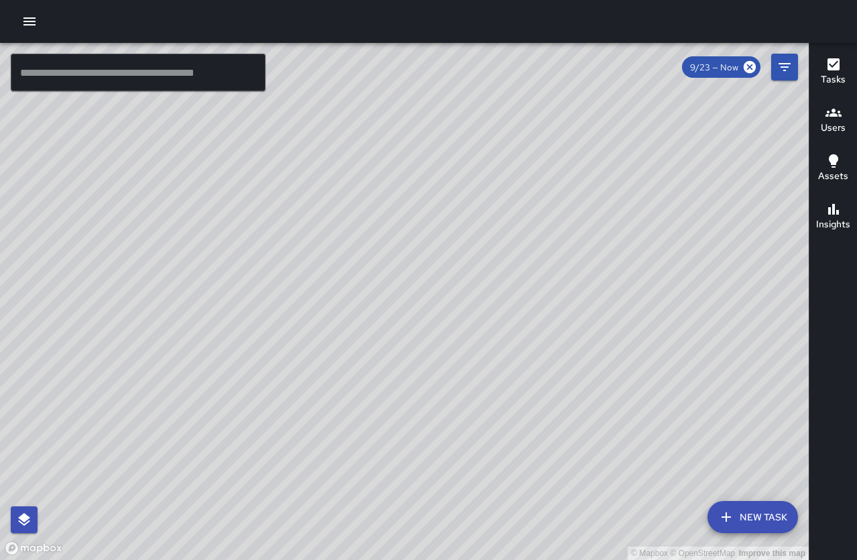
drag, startPoint x: 663, startPoint y: 329, endPoint x: 267, endPoint y: -39, distance: 540.7
click at [267, 0] on html "© Mapbox © OpenStreetMap Improve this map ​ New Task 9/23 — Now Map Layers Task…" at bounding box center [428, 280] width 857 height 560
drag, startPoint x: 348, startPoint y: 135, endPoint x: 437, endPoint y: 215, distance: 120.2
click at [437, 215] on div "© Mapbox © OpenStreetMap Improve this map" at bounding box center [404, 301] width 809 height 517
drag, startPoint x: 252, startPoint y: 131, endPoint x: 378, endPoint y: 237, distance: 164.2
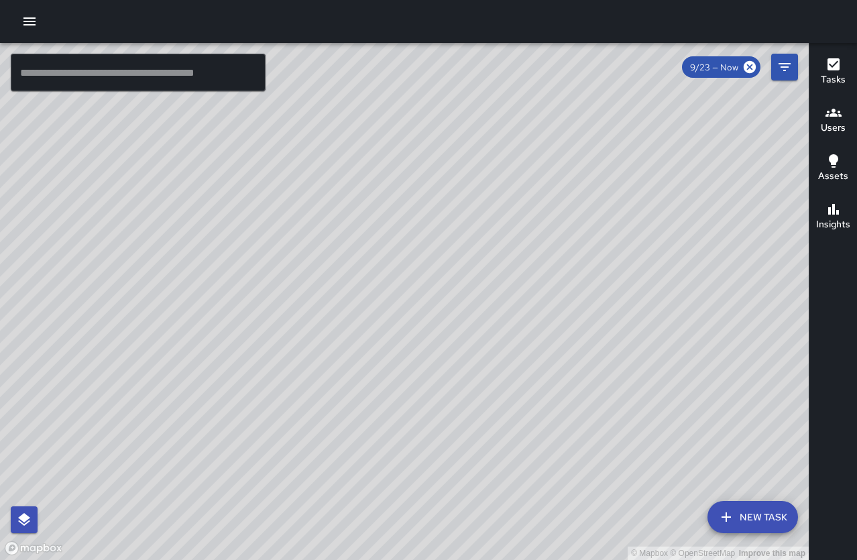
click at [378, 237] on div "© Mapbox © OpenStreetMap Improve this map" at bounding box center [404, 301] width 809 height 517
drag, startPoint x: 321, startPoint y: 139, endPoint x: 435, endPoint y: 311, distance: 206.7
click at [435, 311] on div "© Mapbox © OpenStreetMap Improve this map" at bounding box center [404, 301] width 809 height 517
drag, startPoint x: 327, startPoint y: 172, endPoint x: 293, endPoint y: 266, distance: 99.3
click at [293, 266] on div "© Mapbox © OpenStreetMap Improve this map" at bounding box center [404, 301] width 809 height 517
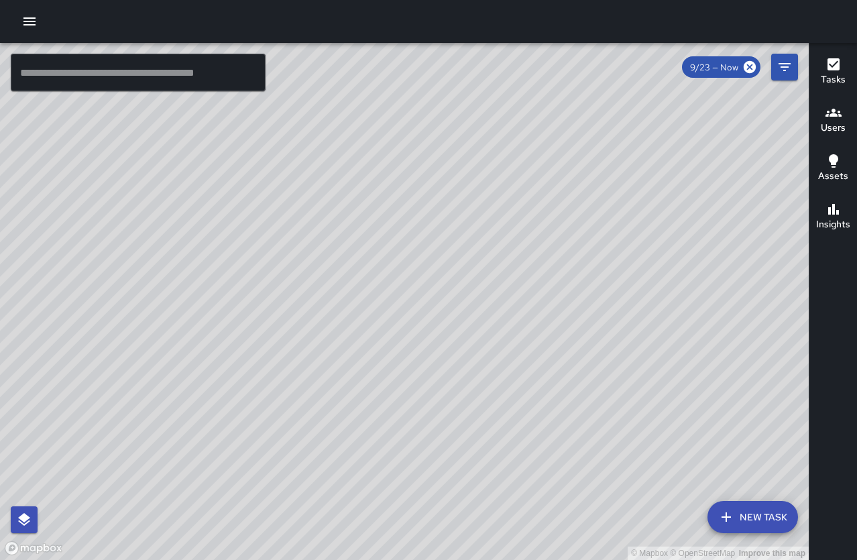
drag, startPoint x: 158, startPoint y: 327, endPoint x: 138, endPoint y: 286, distance: 45.0
click at [140, 284] on div "© Mapbox © OpenStreetMap Improve this map" at bounding box center [404, 301] width 809 height 517
drag, startPoint x: 278, startPoint y: 382, endPoint x: 187, endPoint y: 200, distance: 204.0
click at [187, 198] on div "© Mapbox © OpenStreetMap Improve this map" at bounding box center [404, 301] width 809 height 517
drag, startPoint x: 293, startPoint y: 362, endPoint x: 215, endPoint y: 191, distance: 187.9
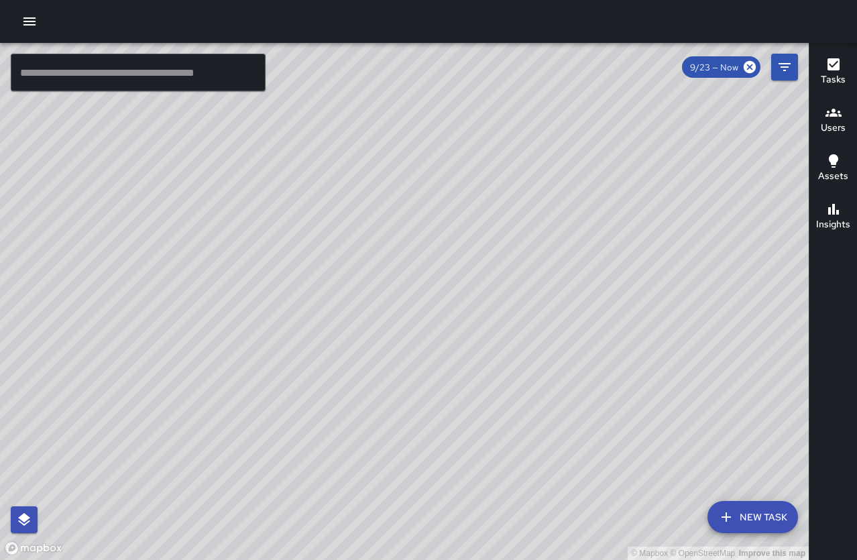
click at [217, 183] on div "© Mapbox © OpenStreetMap Improve this map" at bounding box center [404, 301] width 809 height 517
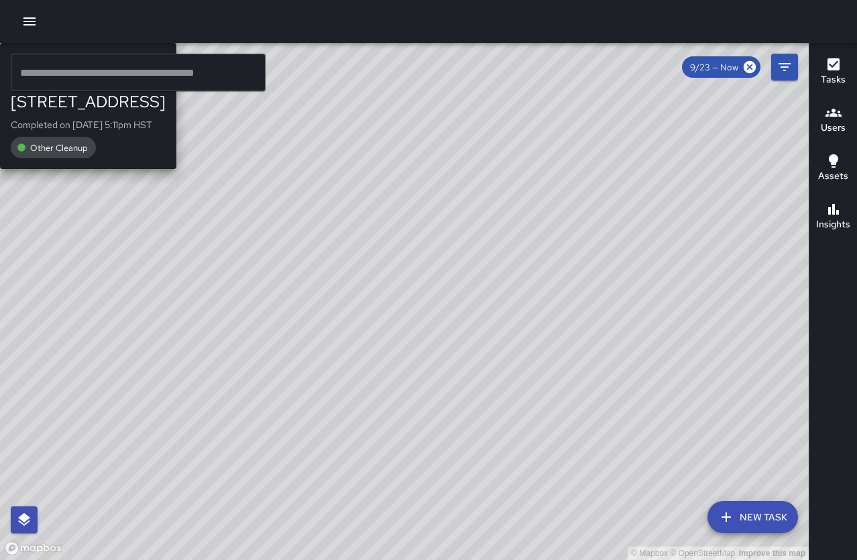
click at [147, 509] on div "© Mapbox © OpenStreetMap Improve this map ZA [PERSON_NAME] [STREET_ADDRESS] Com…" at bounding box center [404, 301] width 809 height 517
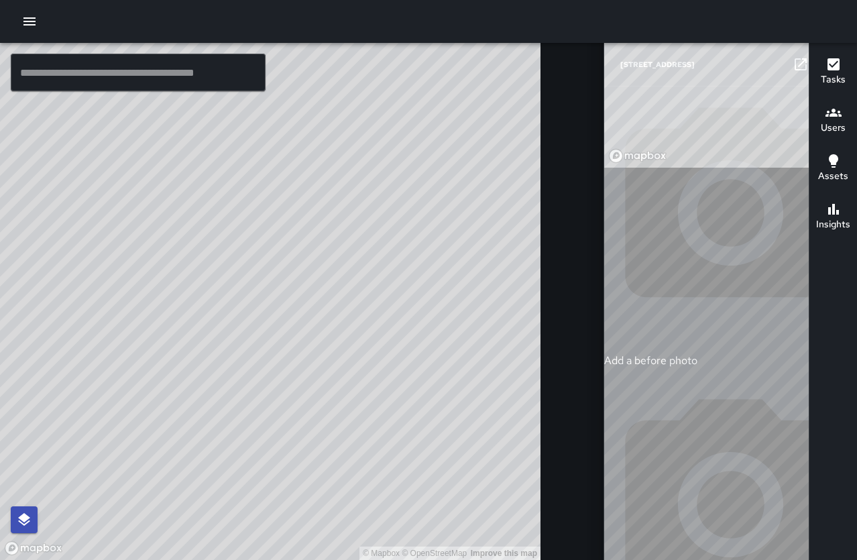
type input "**********"
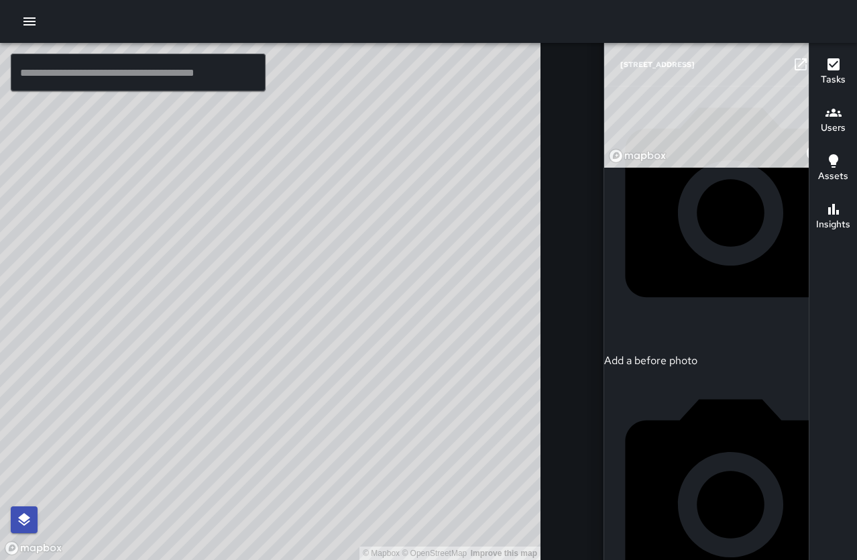
click at [820, 61] on icon "button" at bounding box center [828, 64] width 16 height 16
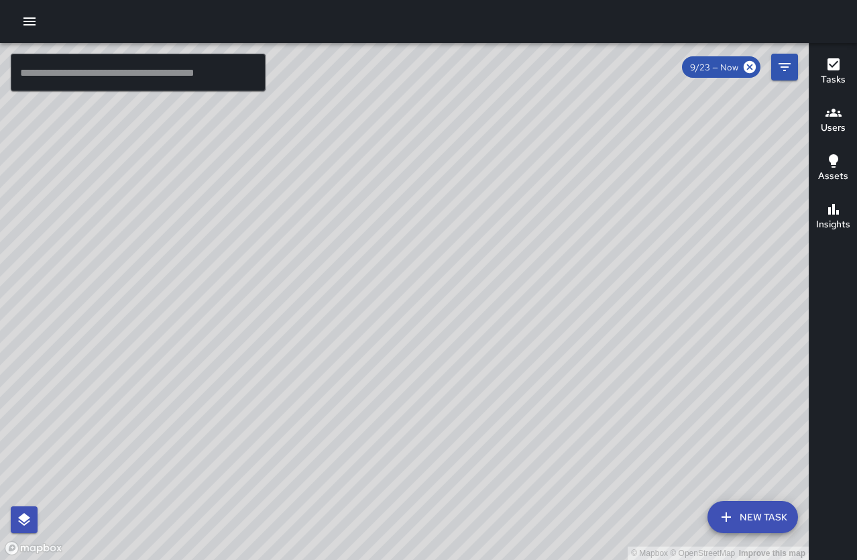
drag, startPoint x: 425, startPoint y: 126, endPoint x: 478, endPoint y: 412, distance: 290.7
click at [478, 412] on div "© Mapbox © OpenStreetMap Improve this map" at bounding box center [404, 301] width 809 height 517
drag, startPoint x: 381, startPoint y: 213, endPoint x: 403, endPoint y: 361, distance: 149.2
click at [403, 361] on div "© Mapbox © OpenStreetMap Improve this map" at bounding box center [404, 301] width 809 height 517
drag, startPoint x: 466, startPoint y: 358, endPoint x: 436, endPoint y: 168, distance: 191.6
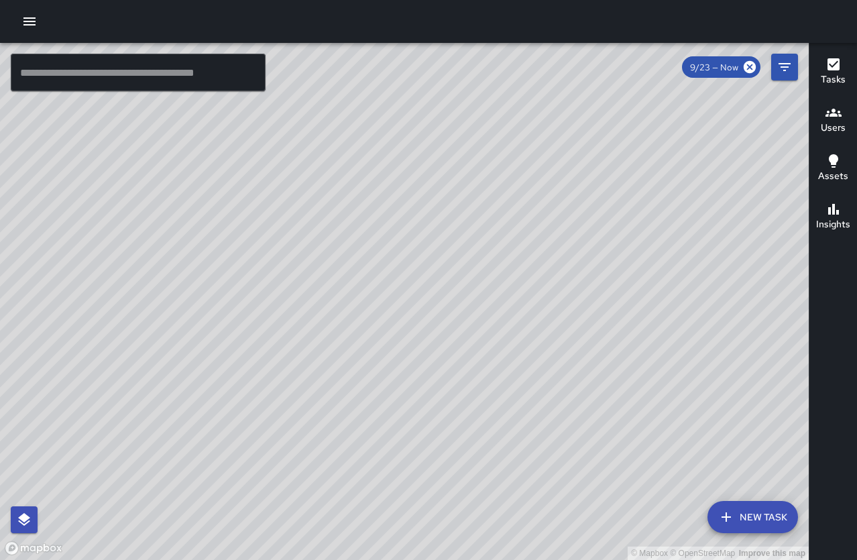
click at [436, 168] on div "© Mapbox © OpenStreetMap Improve this map" at bounding box center [404, 301] width 809 height 517
drag, startPoint x: 600, startPoint y: 191, endPoint x: 590, endPoint y: 330, distance: 139.2
click at [513, 270] on div "© Mapbox © OpenStreetMap Improve this map" at bounding box center [404, 301] width 809 height 517
drag, startPoint x: 627, startPoint y: 168, endPoint x: 431, endPoint y: 314, distance: 244.5
click at [424, 295] on div "© Mapbox © OpenStreetMap Improve this map" at bounding box center [404, 301] width 809 height 517
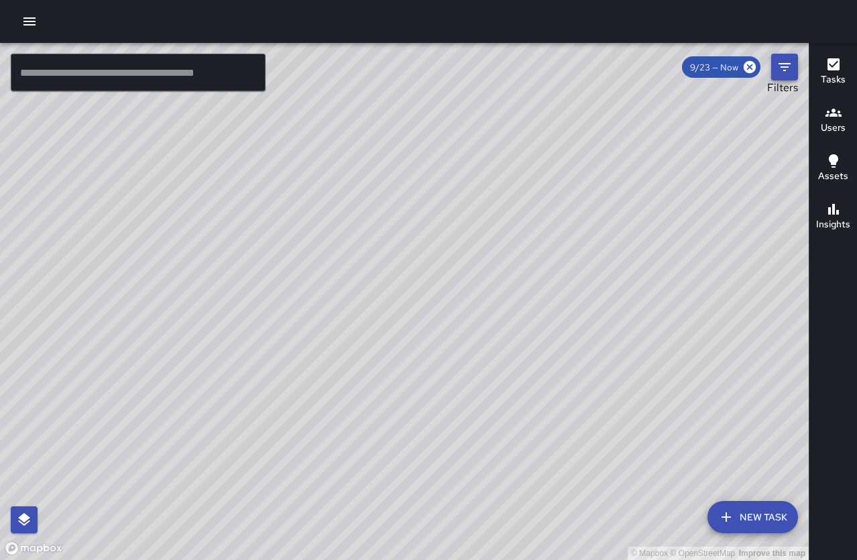
click at [787, 68] on icon "Filters" at bounding box center [785, 67] width 16 height 16
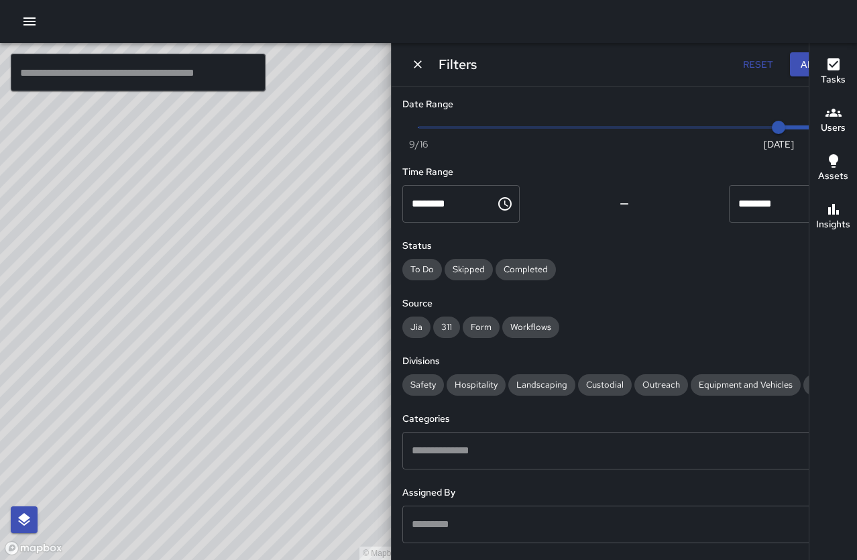
click at [777, 61] on icon "Filters" at bounding box center [785, 67] width 16 height 16
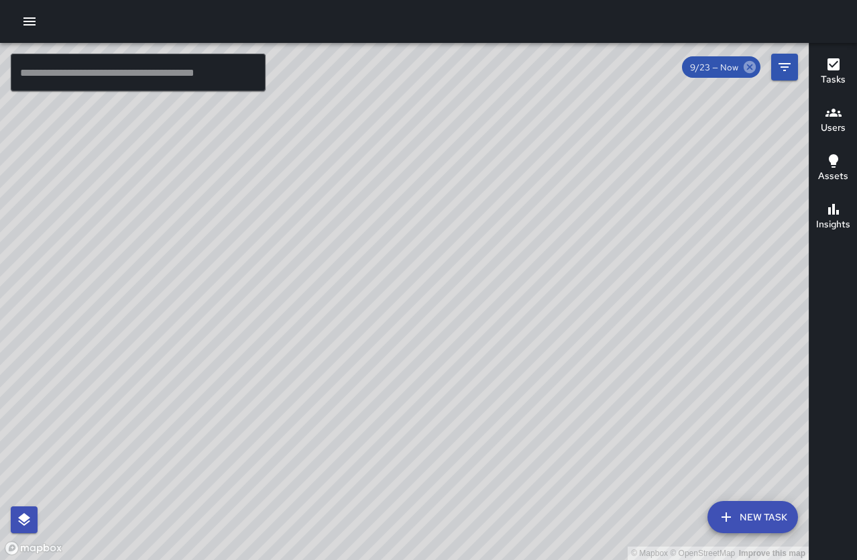
click at [746, 64] on icon at bounding box center [750, 67] width 12 height 12
click at [750, 64] on icon at bounding box center [750, 67] width 12 height 12
drag, startPoint x: 549, startPoint y: 184, endPoint x: 313, endPoint y: 119, distance: 245.8
click at [507, 265] on div "© Mapbox © OpenStreetMap Improve this map" at bounding box center [404, 301] width 809 height 517
drag, startPoint x: 490, startPoint y: 127, endPoint x: 521, endPoint y: 290, distance: 166.7
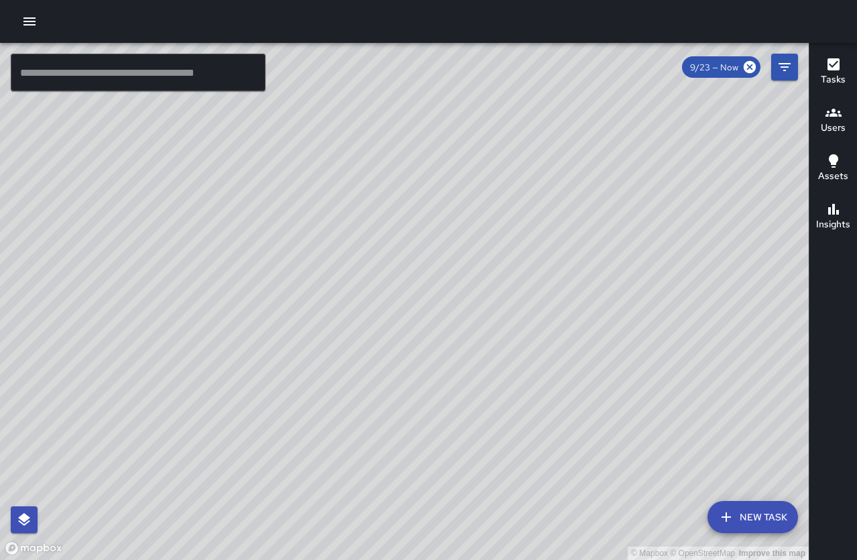
click at [493, 345] on div "© Mapbox © OpenStreetMap Improve this map" at bounding box center [404, 301] width 809 height 517
drag, startPoint x: 266, startPoint y: 158, endPoint x: 388, endPoint y: 365, distance: 240.9
click at [384, 364] on div "© Mapbox © OpenStreetMap Improve this map" at bounding box center [404, 301] width 809 height 517
drag, startPoint x: 234, startPoint y: 179, endPoint x: 323, endPoint y: 229, distance: 102.1
click at [323, 229] on div "© Mapbox © OpenStreetMap Improve this map" at bounding box center [404, 301] width 809 height 517
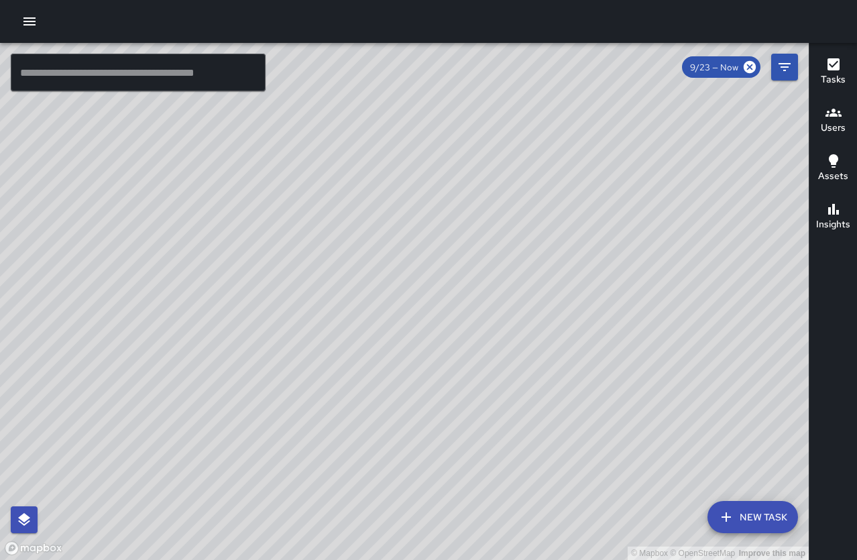
drag, startPoint x: 162, startPoint y: 301, endPoint x: 290, endPoint y: 160, distance: 190.0
click at [290, 160] on div "© Mapbox © OpenStreetMap Improve this map" at bounding box center [404, 301] width 809 height 517
drag, startPoint x: 500, startPoint y: 237, endPoint x: 350, endPoint y: 166, distance: 166.9
click at [350, 166] on div "© Mapbox © OpenStreetMap Improve this map" at bounding box center [404, 301] width 809 height 517
drag, startPoint x: 446, startPoint y: 250, endPoint x: 387, endPoint y: 173, distance: 96.6
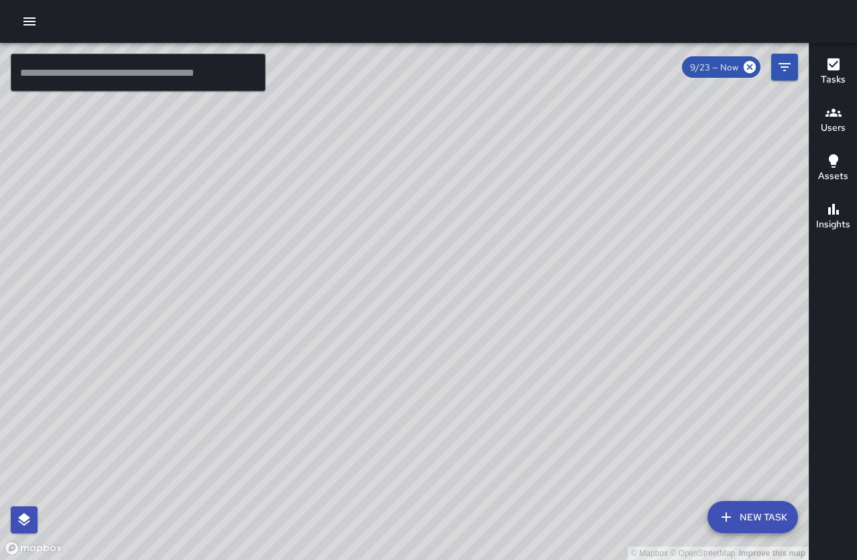
click at [387, 173] on div "© Mapbox © OpenStreetMap Improve this map" at bounding box center [404, 301] width 809 height 517
drag, startPoint x: 390, startPoint y: 173, endPoint x: 453, endPoint y: 334, distance: 172.9
click at [470, 356] on div "© Mapbox © OpenStreetMap Improve this map" at bounding box center [404, 301] width 809 height 517
drag, startPoint x: 382, startPoint y: 210, endPoint x: 376, endPoint y: 246, distance: 36.8
click at [376, 246] on div "© Mapbox © OpenStreetMap Improve this map" at bounding box center [404, 301] width 809 height 517
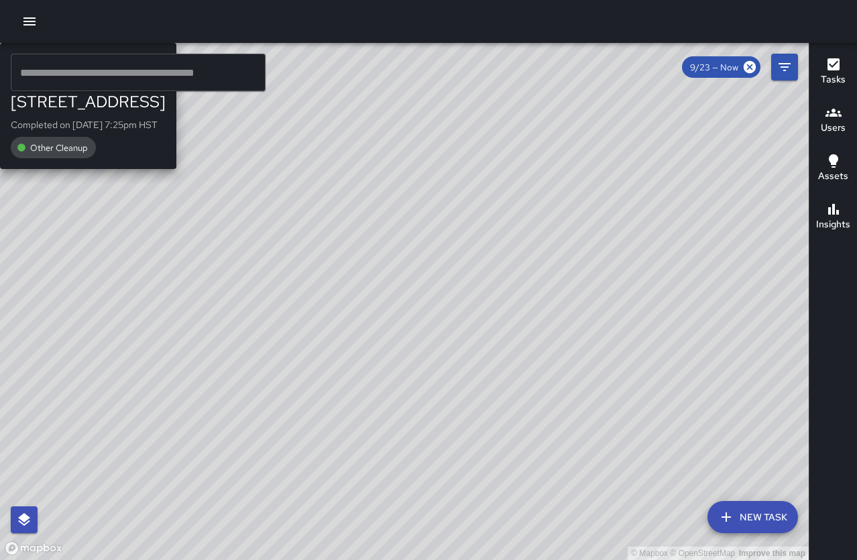
click at [193, 288] on div "© Mapbox © OpenStreetMap Improve this map ZA [PERSON_NAME] [STREET_ADDRESS] Com…" at bounding box center [404, 301] width 809 height 517
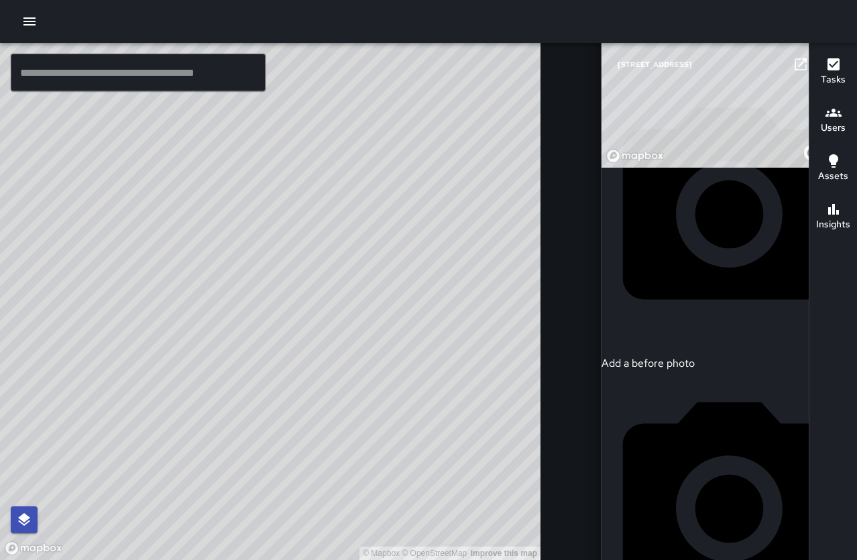
click at [820, 61] on icon "button" at bounding box center [828, 64] width 16 height 16
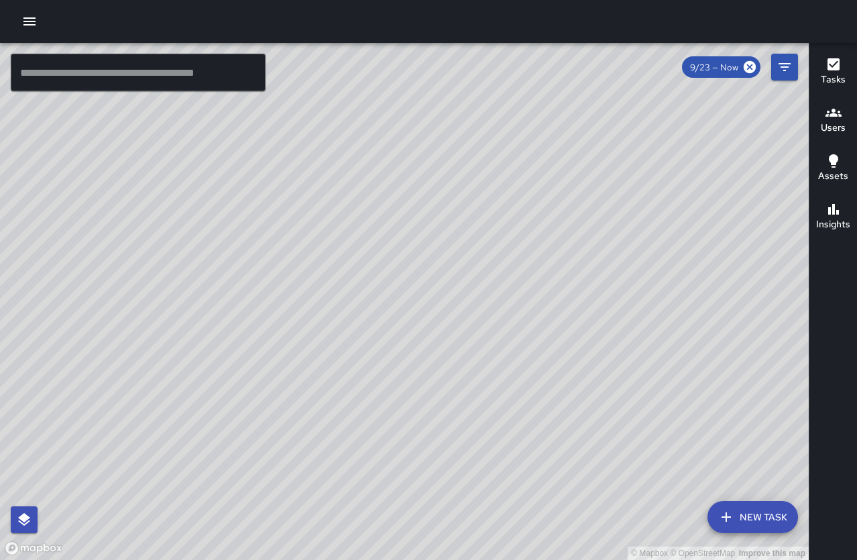
drag, startPoint x: 548, startPoint y: 287, endPoint x: 447, endPoint y: 372, distance: 131.9
click at [446, 417] on div "© Mapbox © OpenStreetMap Improve this map" at bounding box center [404, 301] width 809 height 517
drag, startPoint x: 401, startPoint y: 152, endPoint x: 370, endPoint y: 213, distance: 69.3
click at [370, 213] on div "© Mapbox © OpenStreetMap Improve this map" at bounding box center [404, 301] width 809 height 517
drag, startPoint x: 550, startPoint y: 419, endPoint x: 463, endPoint y: 233, distance: 204.7
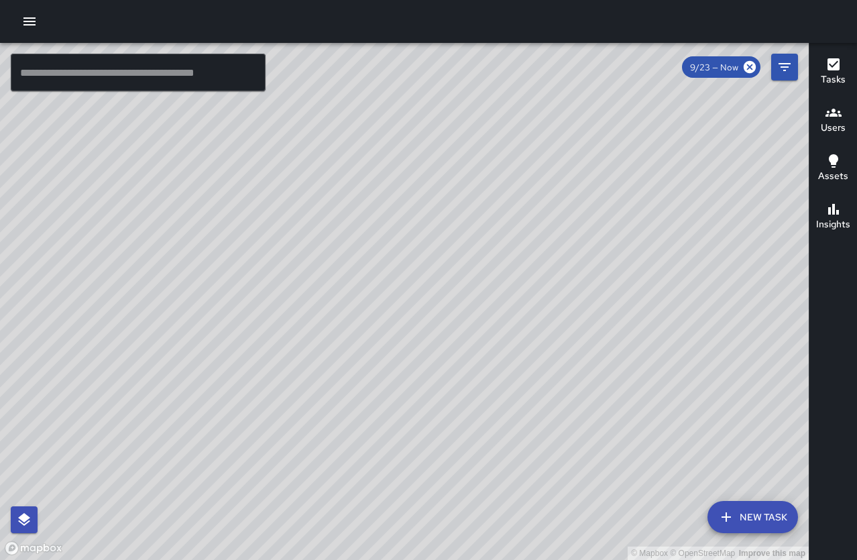
click at [462, 217] on div "© Mapbox © OpenStreetMap Improve this map" at bounding box center [404, 301] width 809 height 517
drag, startPoint x: 484, startPoint y: 323, endPoint x: 478, endPoint y: 256, distance: 67.4
click at [478, 256] on div "© Mapbox © OpenStreetMap Improve this map" at bounding box center [404, 301] width 809 height 517
